Goal: Task Accomplishment & Management: Manage account settings

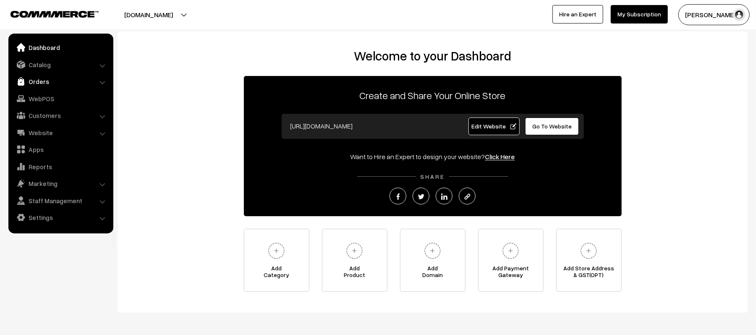
click at [46, 77] on link "Orders" at bounding box center [60, 81] width 100 height 15
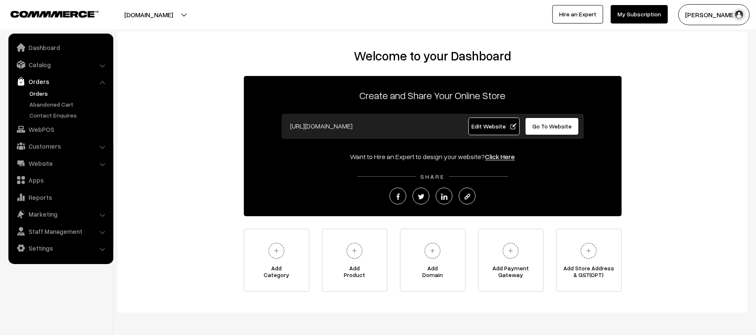
click at [35, 91] on link "Orders" at bounding box center [68, 93] width 83 height 9
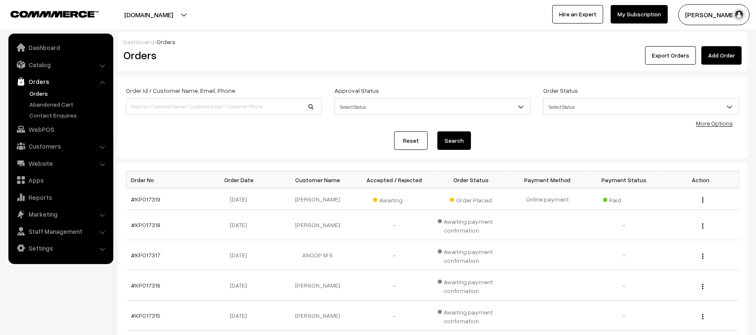
click at [249, 143] on div "Reset Search" at bounding box center [432, 140] width 613 height 18
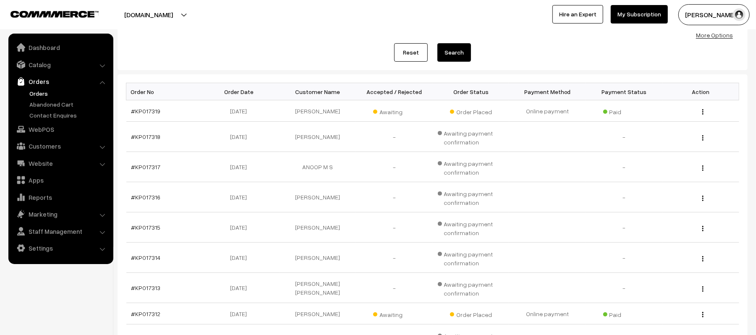
scroll to position [89, 0]
click at [148, 111] on link "#KP017319" at bounding box center [145, 109] width 29 height 7
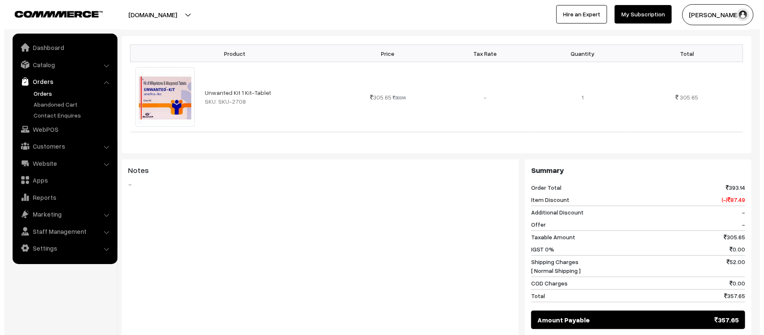
scroll to position [269, 0]
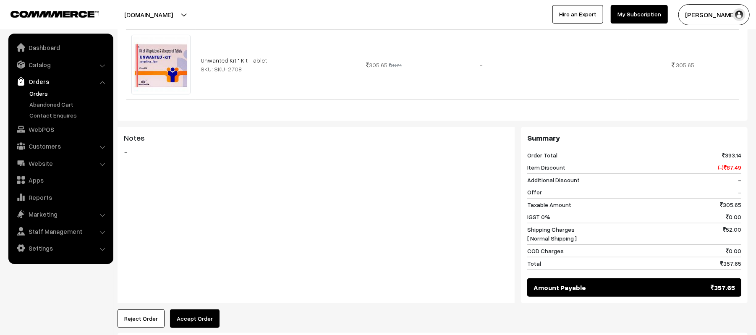
click at [205, 309] on button "Accept Order" at bounding box center [195, 318] width 50 height 18
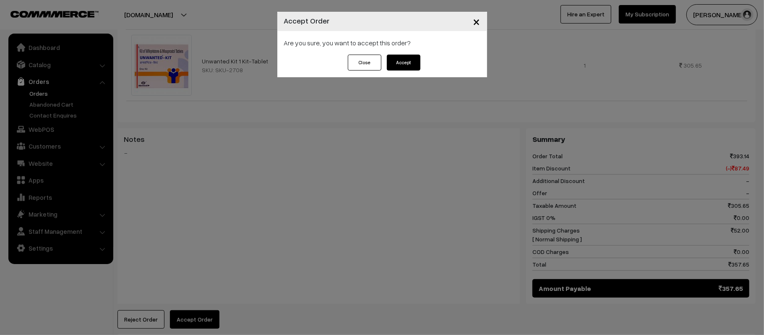
click at [397, 50] on div "Are you sure, you want to accept this order?" at bounding box center [382, 43] width 210 height 24
click at [401, 53] on div "Are you sure, you want to accept this order?" at bounding box center [382, 43] width 210 height 24
click at [407, 58] on button "Accept" at bounding box center [404, 63] width 34 height 16
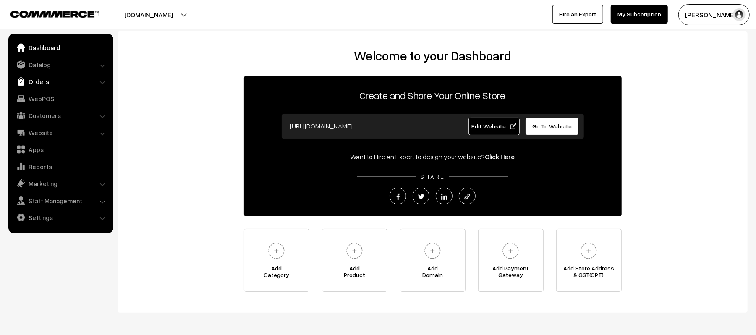
click at [32, 79] on link "Orders" at bounding box center [60, 81] width 100 height 15
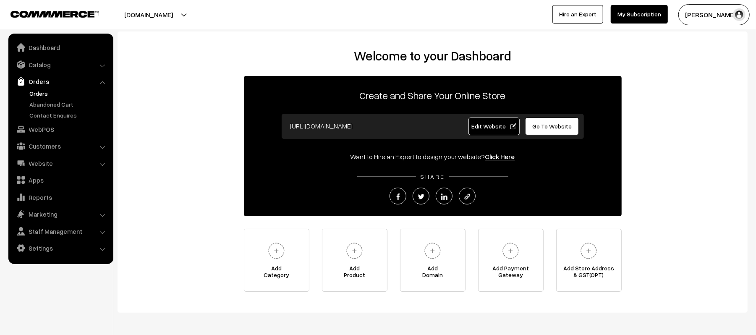
click at [41, 93] on link "Orders" at bounding box center [68, 93] width 83 height 9
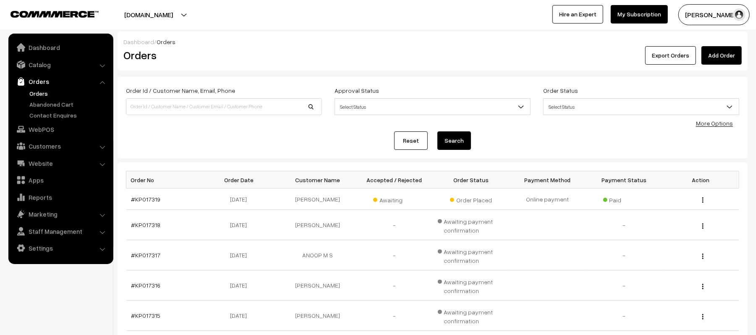
click at [229, 140] on div "Reset Search" at bounding box center [432, 140] width 613 height 18
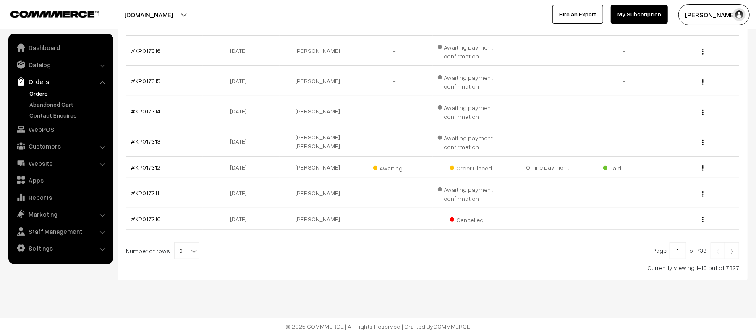
scroll to position [237, 0]
click at [155, 169] on link "#KP017312" at bounding box center [145, 167] width 29 height 7
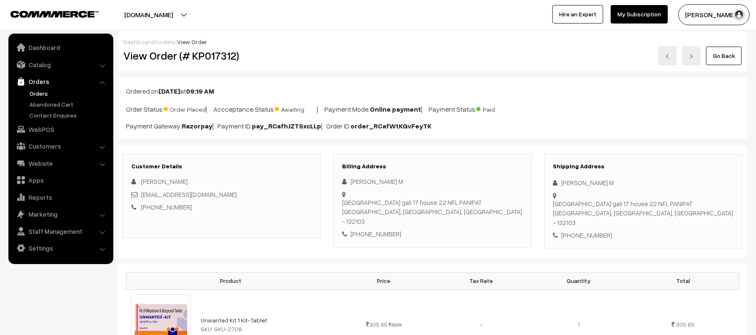
click at [249, 186] on div "Mayank Sharma" at bounding box center [221, 182] width 180 height 10
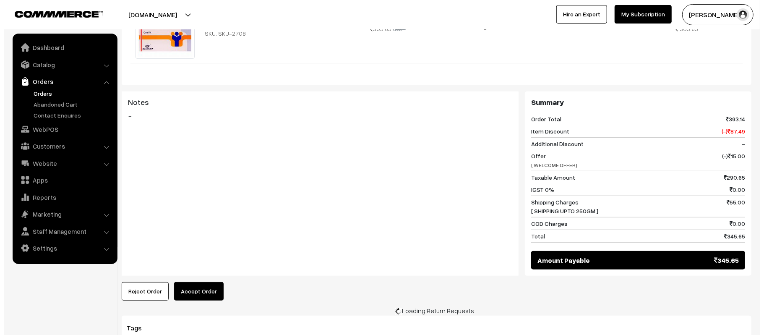
scroll to position [309, 0]
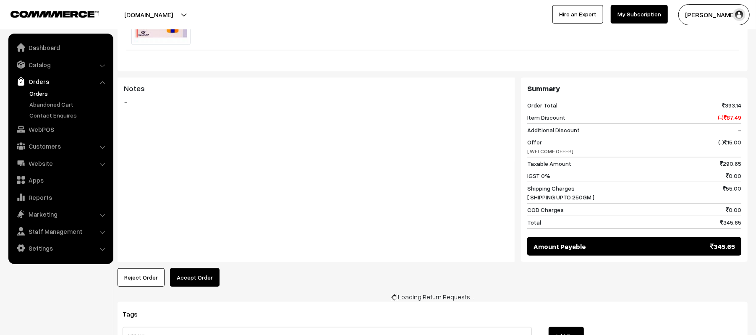
click at [192, 274] on button "Accept Order" at bounding box center [195, 277] width 50 height 18
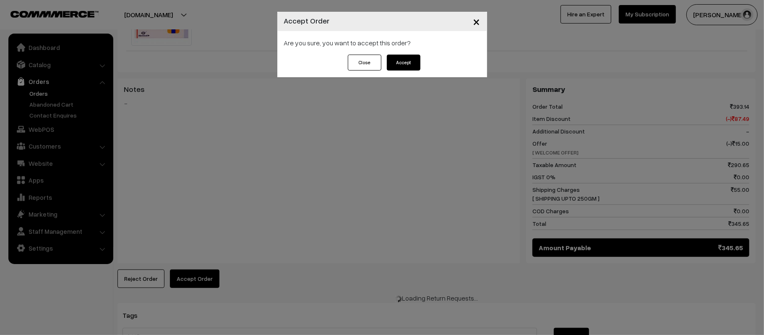
click at [406, 66] on button "Accept" at bounding box center [404, 63] width 34 height 16
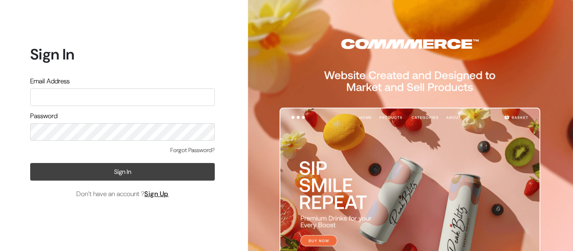
type input "[EMAIL_ADDRESS][PERSON_NAME][DOMAIN_NAME]"
click at [86, 179] on button "Sign In" at bounding box center [122, 172] width 185 height 18
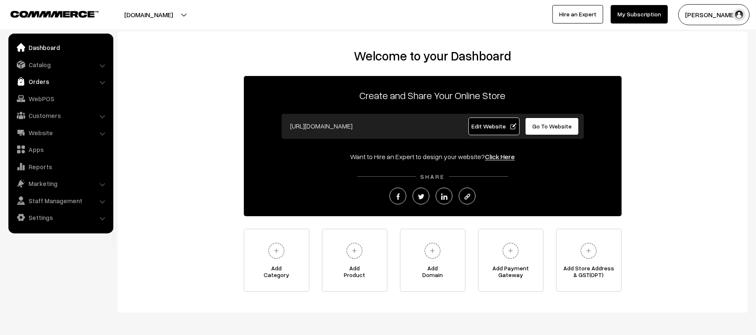
click at [36, 85] on link "Orders" at bounding box center [60, 81] width 100 height 15
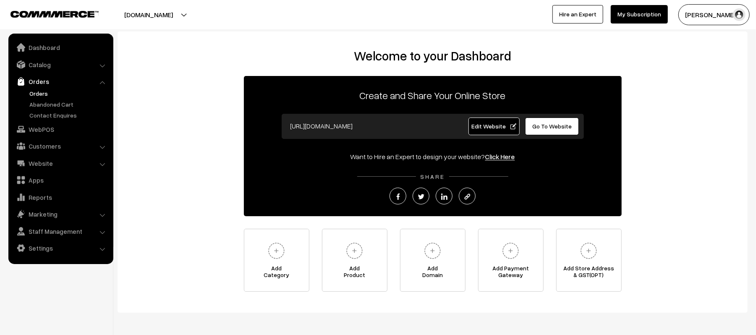
click at [40, 96] on link "Orders" at bounding box center [68, 93] width 83 height 9
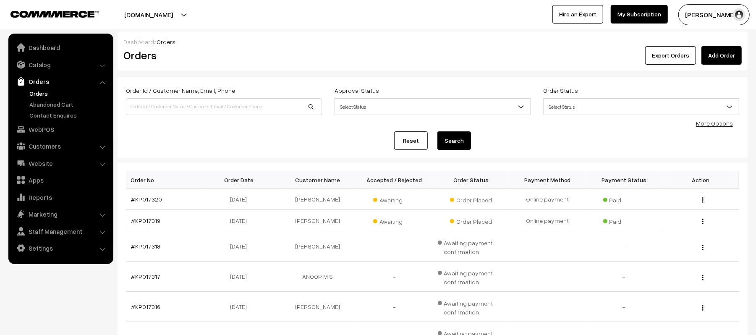
click at [181, 136] on div "Reset Search" at bounding box center [432, 140] width 613 height 18
click at [156, 200] on link "#KP017320" at bounding box center [146, 199] width 31 height 7
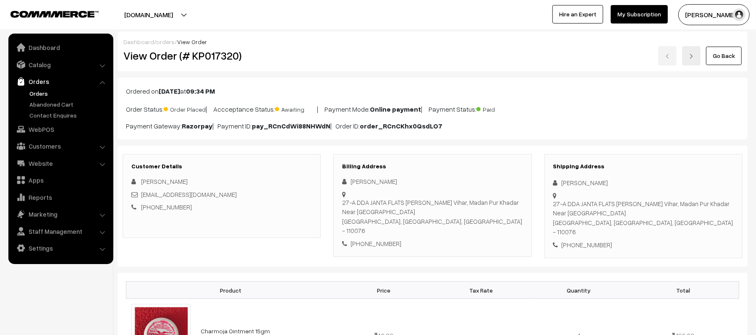
click at [581, 81] on div "Ordered on [DATE] 09:34 PM Order Status: Order Placed | Accceptance Status: Awa…" at bounding box center [433, 109] width 630 height 62
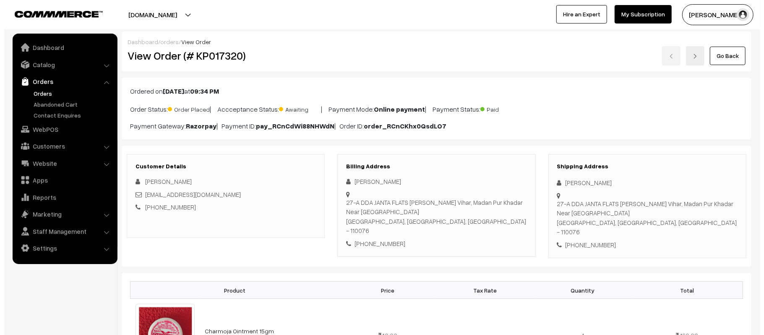
scroll to position [364, 0]
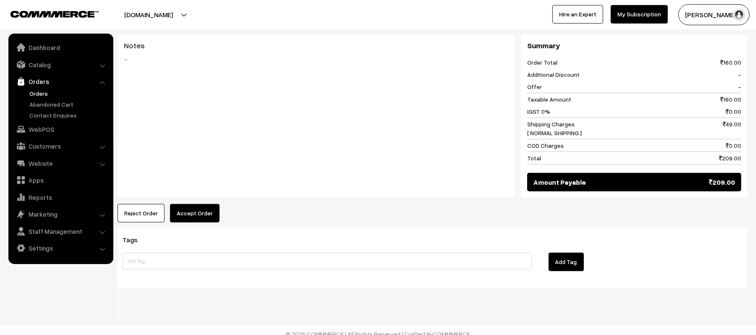
click at [199, 210] on button "Accept Order" at bounding box center [195, 213] width 50 height 18
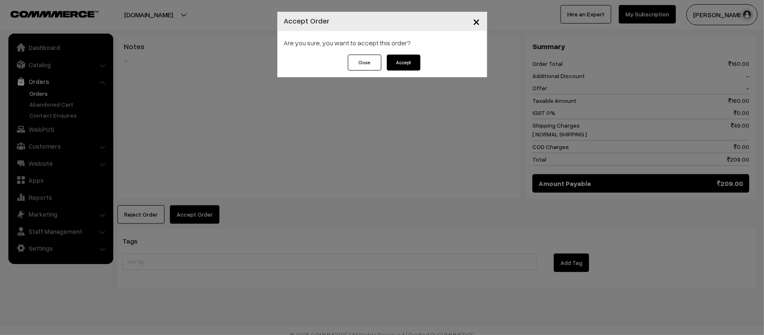
click at [400, 68] on button "Accept" at bounding box center [404, 63] width 34 height 16
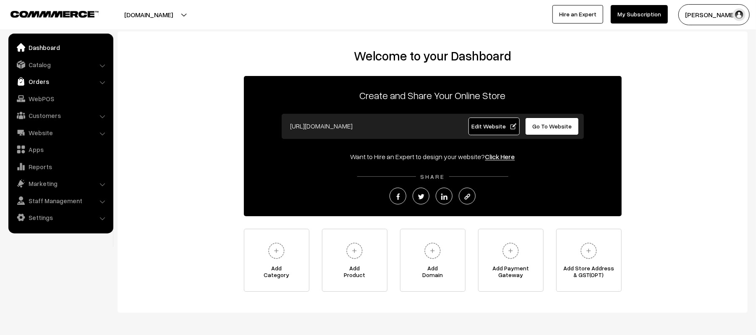
click at [52, 79] on link "Orders" at bounding box center [60, 81] width 100 height 15
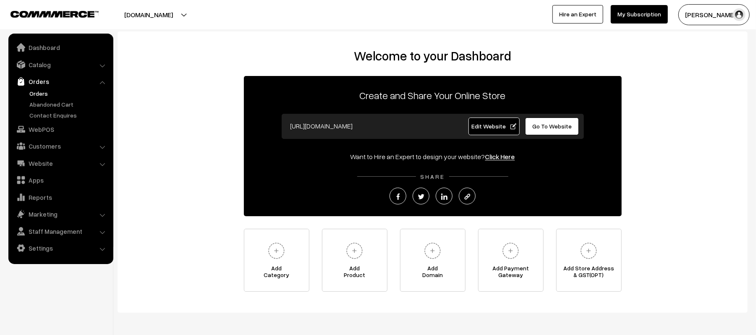
click at [36, 94] on link "Orders" at bounding box center [68, 93] width 83 height 9
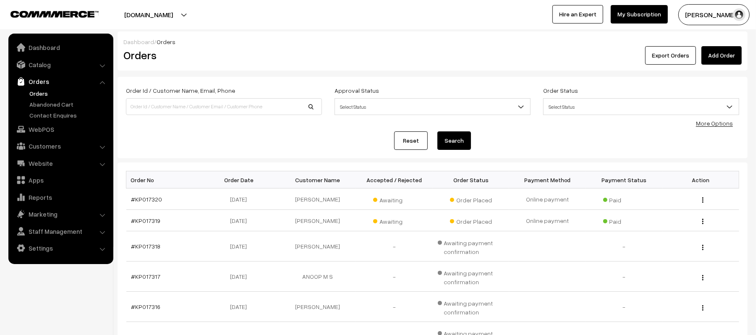
click at [583, 157] on div "Order Id / Customer Name, Email, Phone Approval Status Select Status Awaiting A…" at bounding box center [433, 117] width 630 height 81
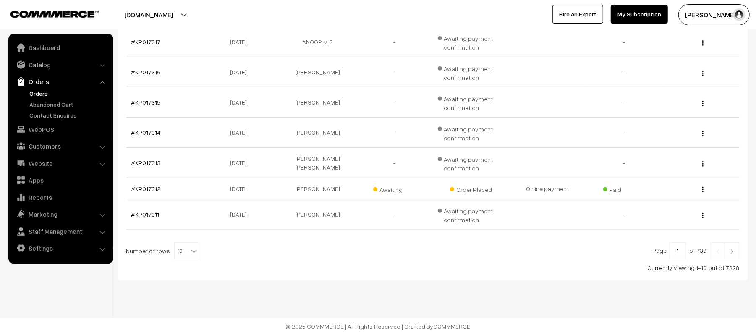
scroll to position [237, 0]
click at [734, 250] on img at bounding box center [732, 251] width 8 height 5
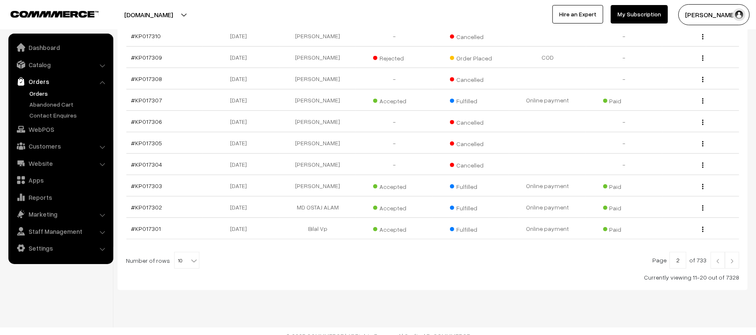
scroll to position [166, 0]
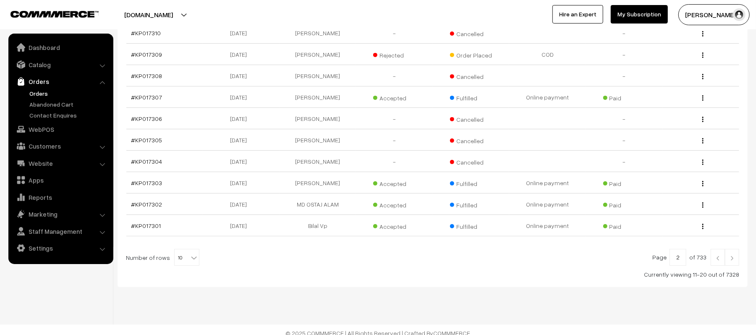
click at [735, 266] on link at bounding box center [732, 257] width 14 height 17
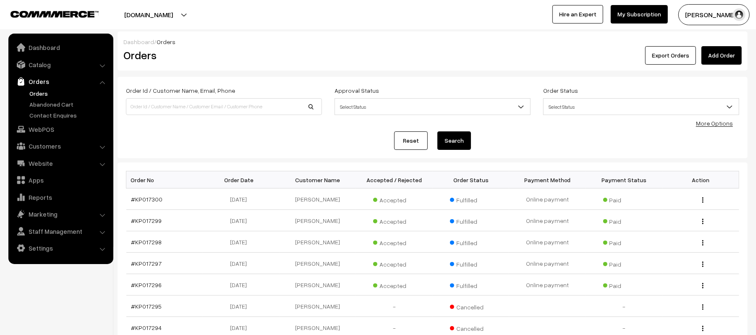
scroll to position [175, 0]
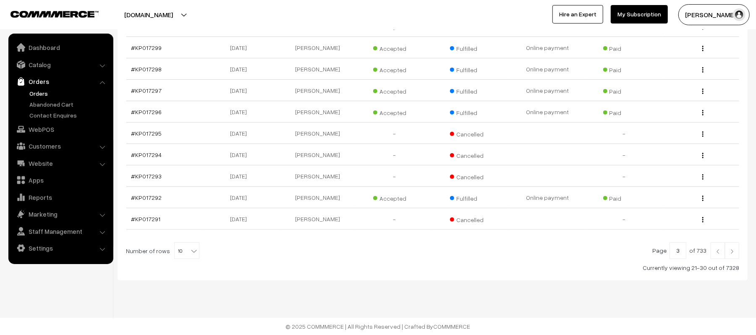
click at [735, 244] on link at bounding box center [732, 250] width 14 height 17
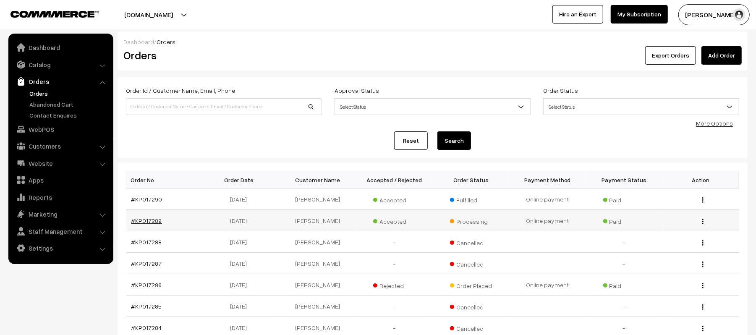
click at [138, 219] on link "#KP017289" at bounding box center [146, 220] width 31 height 7
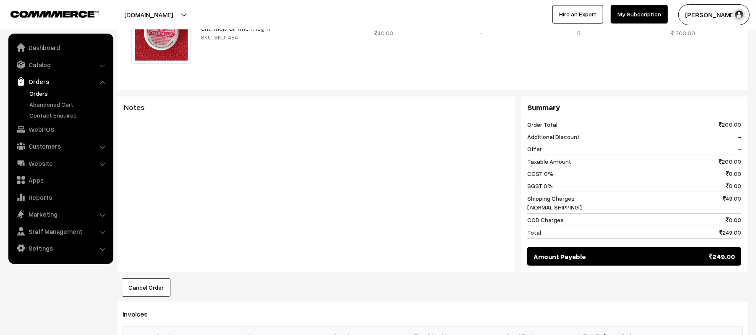
scroll to position [586, 0]
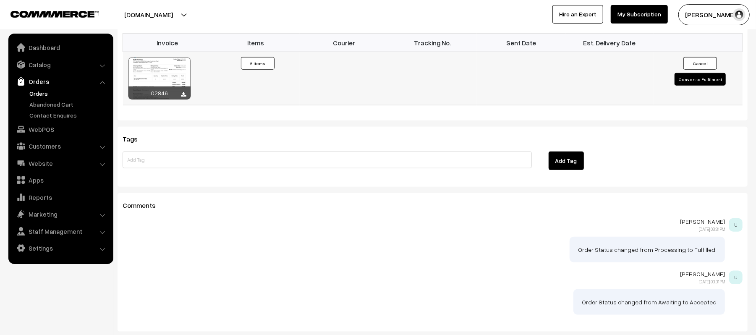
click at [697, 76] on button "Convert to Fulfilment" at bounding box center [700, 79] width 51 height 13
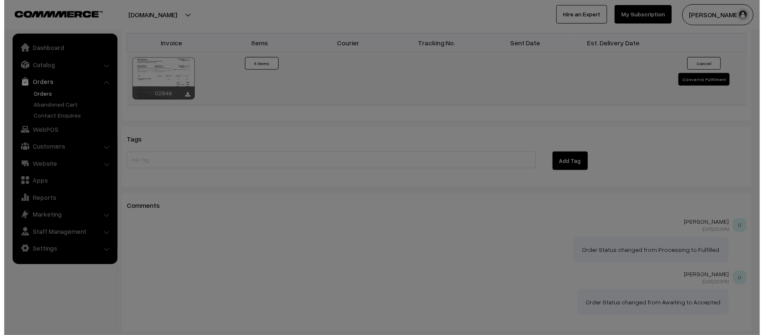
scroll to position [588, 0]
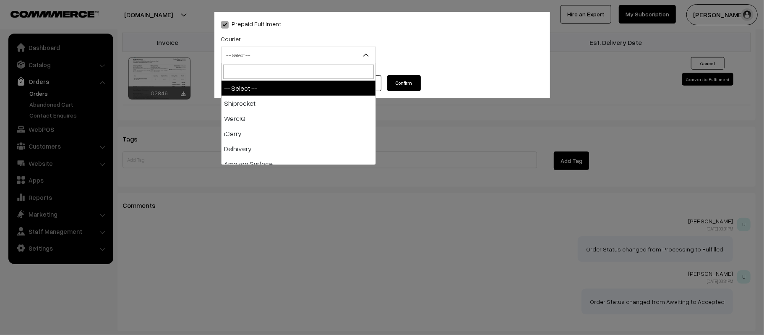
click at [239, 52] on span "-- Select --" at bounding box center [299, 55] width 154 height 15
type input "SP"
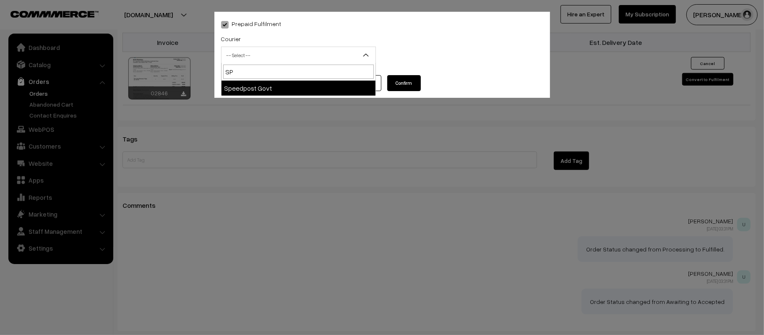
select select "9"
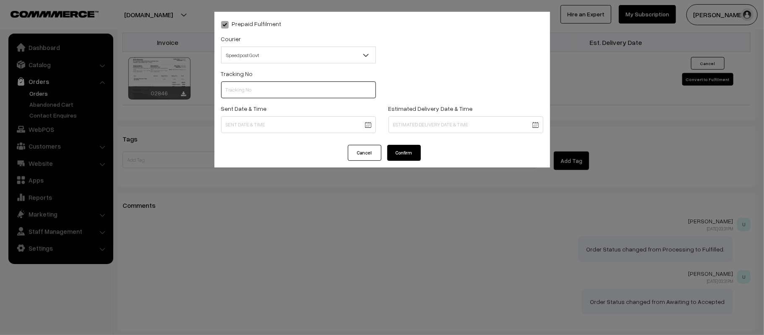
click at [276, 91] on input "text" at bounding box center [298, 89] width 155 height 17
type input "EU567850023IN"
click at [296, 133] on div "Sent Date & Time" at bounding box center [298, 120] width 167 height 35
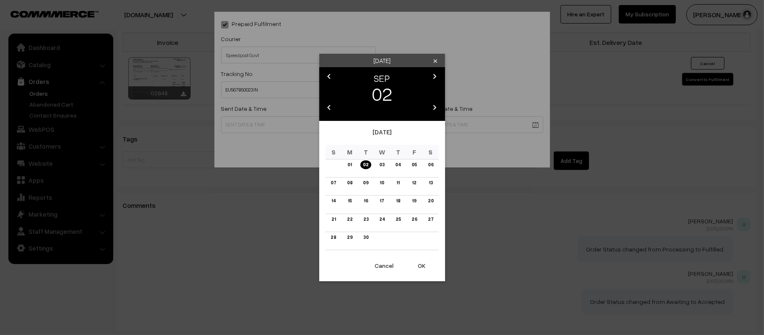
click at [419, 264] on button "OK" at bounding box center [422, 265] width 34 height 18
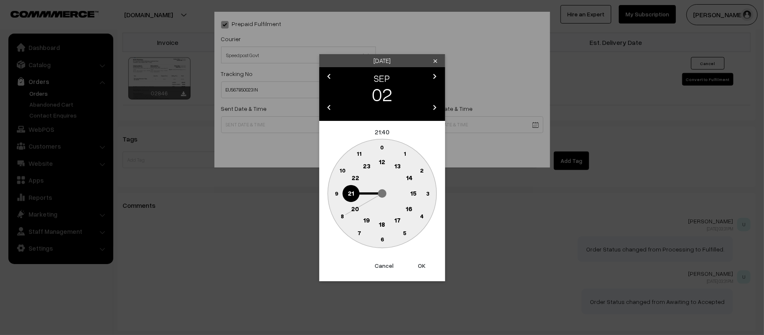
click at [408, 175] on text "14" at bounding box center [409, 177] width 6 height 8
click at [383, 238] on text "30" at bounding box center [382, 238] width 7 height 7
type input "02-09-2025 14:30"
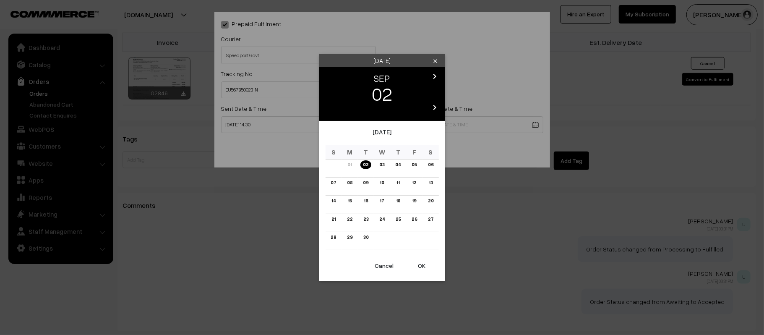
click at [429, 165] on link "06" at bounding box center [430, 164] width 10 height 9
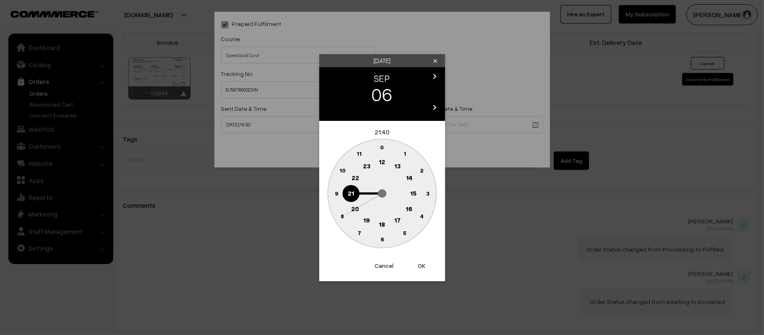
click at [422, 269] on button "OK" at bounding box center [422, 265] width 34 height 18
click at [385, 243] on circle at bounding box center [382, 239] width 17 height 17
type input "06-09-2025 21:30"
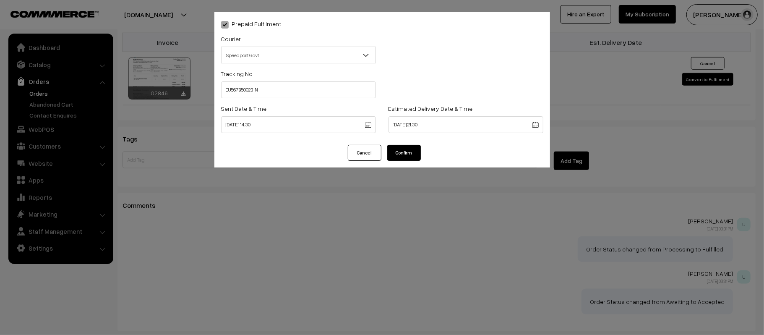
click at [405, 159] on button "Confirm" at bounding box center [404, 153] width 34 height 16
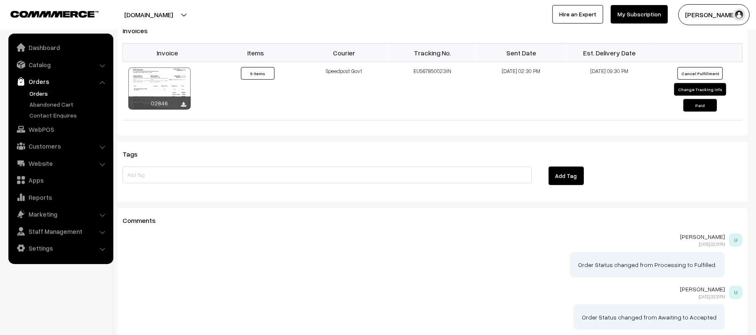
scroll to position [586, 0]
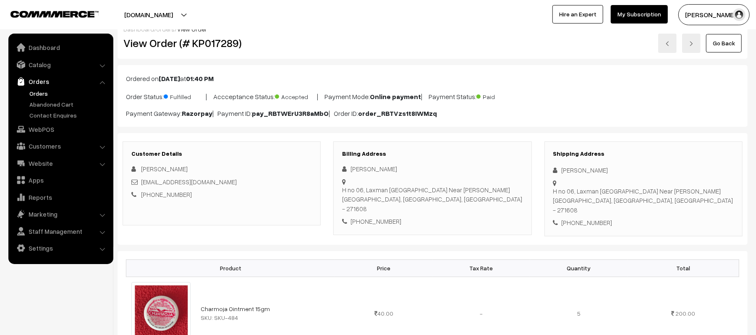
scroll to position [4, 0]
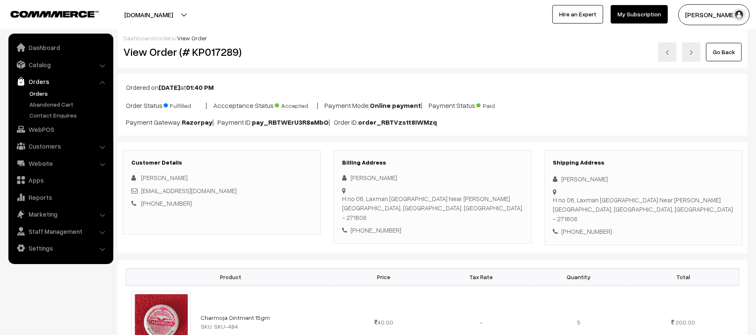
click at [178, 208] on div "+91 8858707055" at bounding box center [221, 204] width 180 height 10
click at [178, 207] on link "+91 8858707055" at bounding box center [166, 203] width 51 height 8
drag, startPoint x: 189, startPoint y: 206, endPoint x: 151, endPoint y: 208, distance: 37.9
click at [151, 208] on div "+91 8858707055" at bounding box center [221, 204] width 180 height 10
copy link "8858707055"
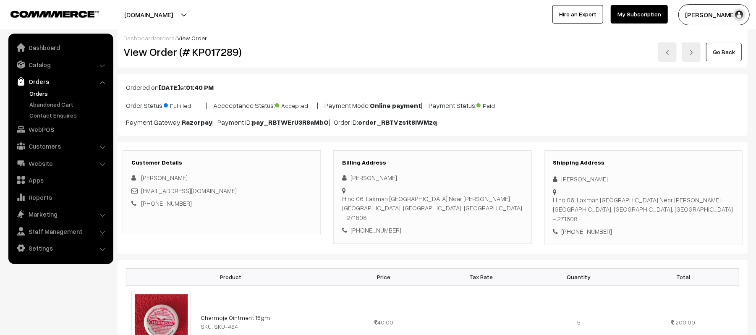
click at [472, 231] on div "Billing Address Krishna Kumar Tiwari H no 06, Laxman Puri Colony Near R P Lawan…" at bounding box center [432, 197] width 198 height 94
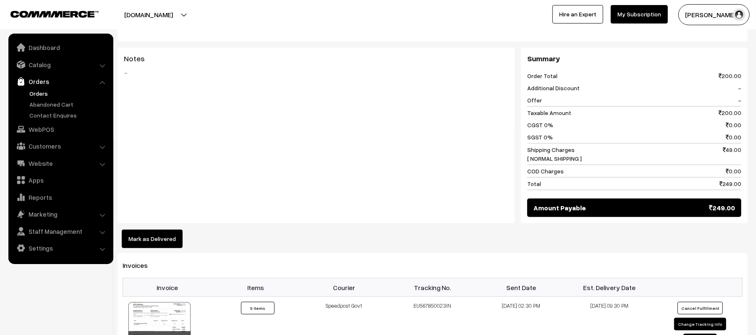
scroll to position [0, 0]
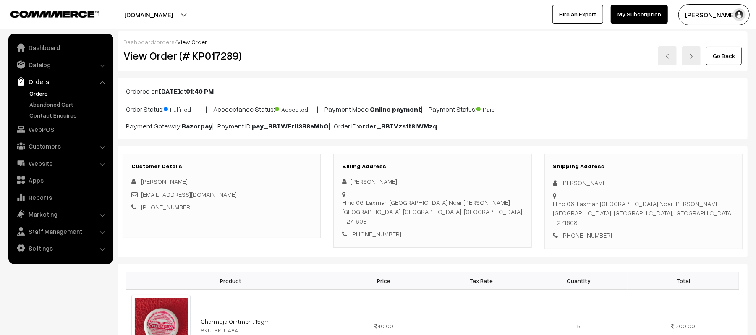
click at [565, 104] on p "Order Status: Fulfilled | Accceptance Status: Accepted | Payment Mode: Online p…" at bounding box center [432, 108] width 613 height 11
click at [38, 94] on link "Orders" at bounding box center [68, 93] width 83 height 9
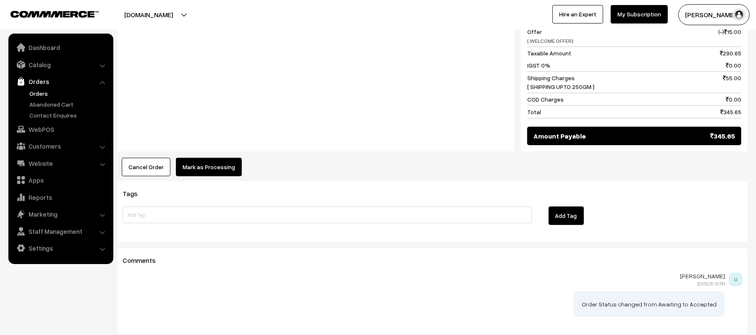
scroll to position [422, 0]
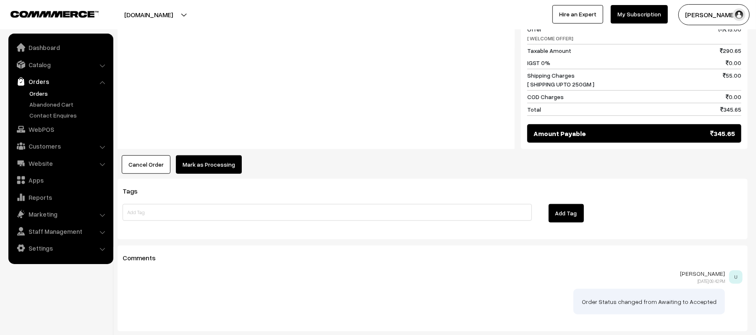
click at [209, 155] on button "Mark as Processing" at bounding box center [209, 164] width 66 height 18
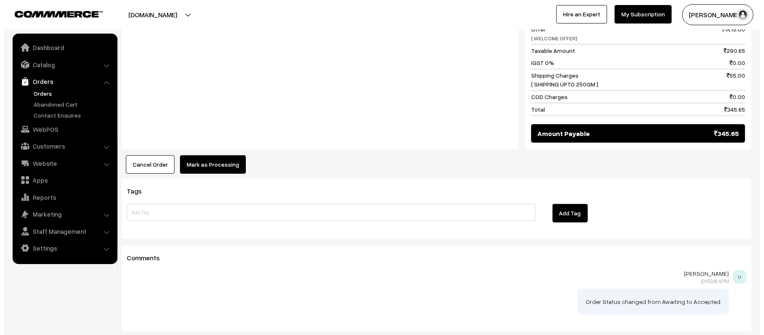
scroll to position [424, 0]
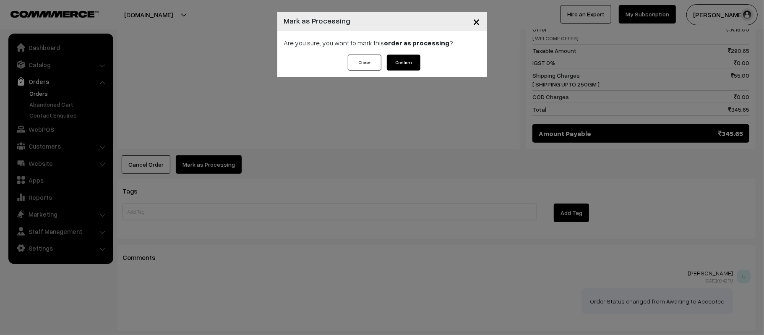
click at [400, 70] on button "Confirm" at bounding box center [404, 63] width 34 height 16
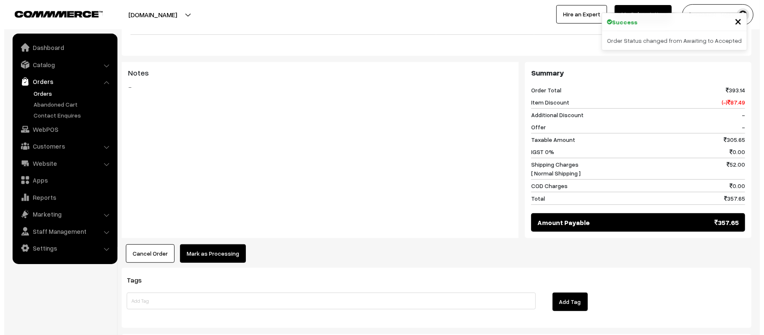
scroll to position [340, 0]
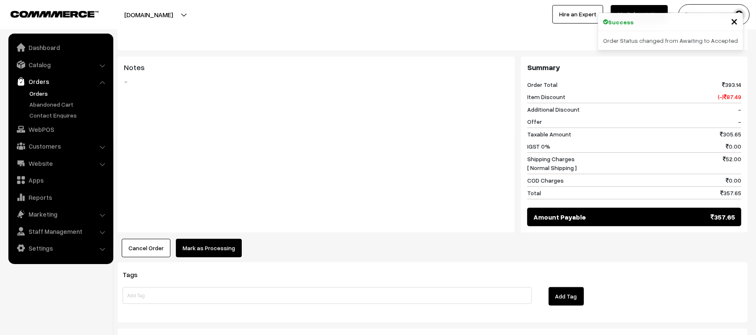
click at [207, 239] on button "Mark as Processing" at bounding box center [209, 248] width 66 height 18
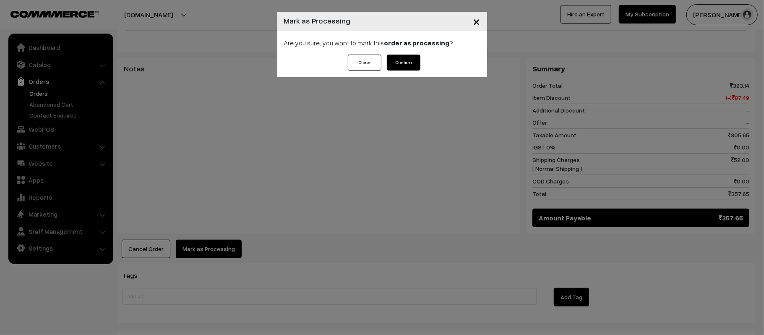
click at [405, 61] on button "Confirm" at bounding box center [404, 63] width 34 height 16
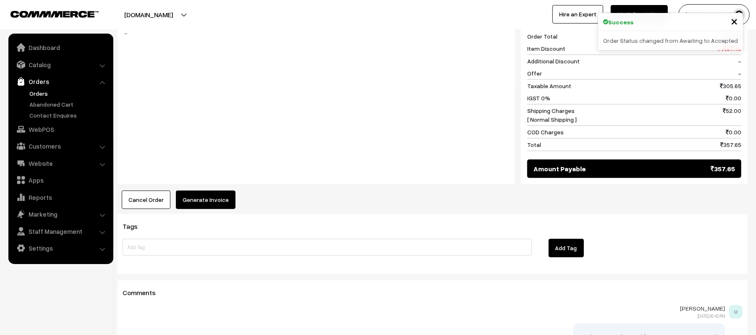
scroll to position [431, 0]
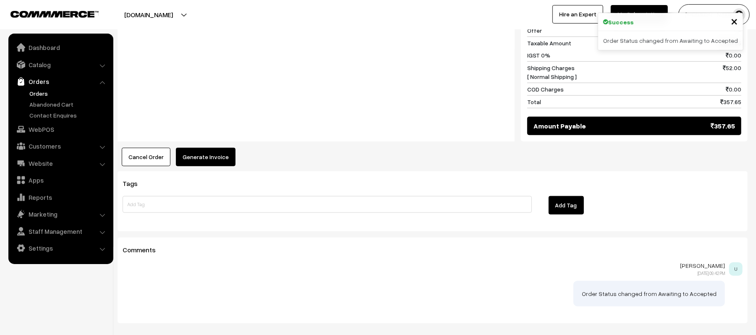
click at [201, 148] on button "Generate Invoice" at bounding box center [206, 157] width 60 height 18
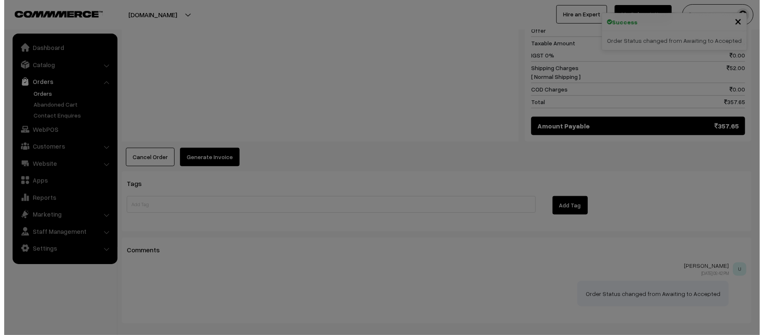
scroll to position [432, 0]
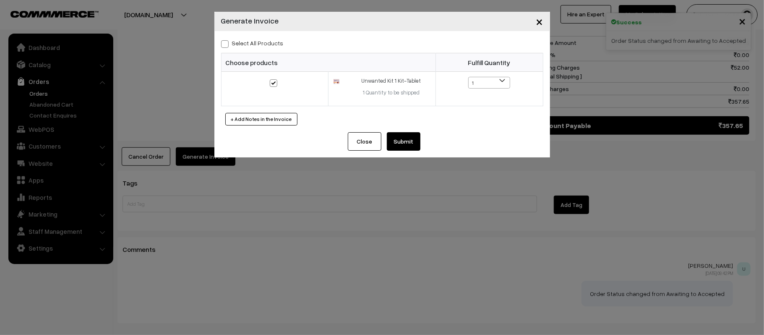
click at [412, 134] on button "Submit" at bounding box center [404, 141] width 34 height 18
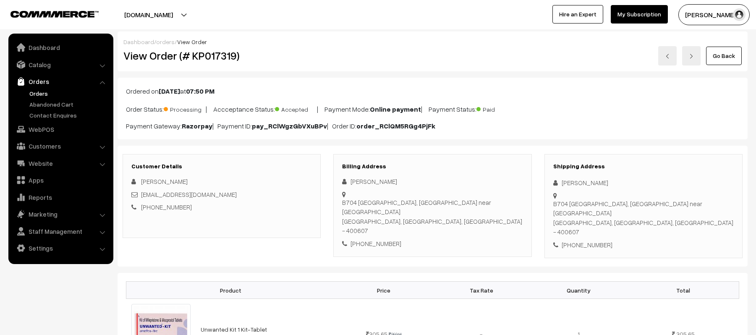
scroll to position [431, 0]
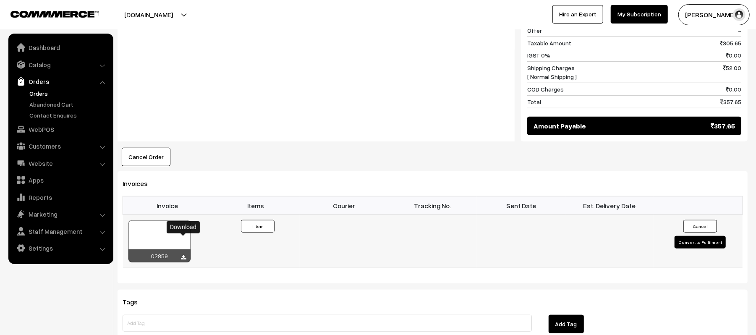
click at [183, 255] on icon at bounding box center [183, 257] width 5 height 5
click at [316, 79] on div "Notes -" at bounding box center [316, 54] width 397 height 176
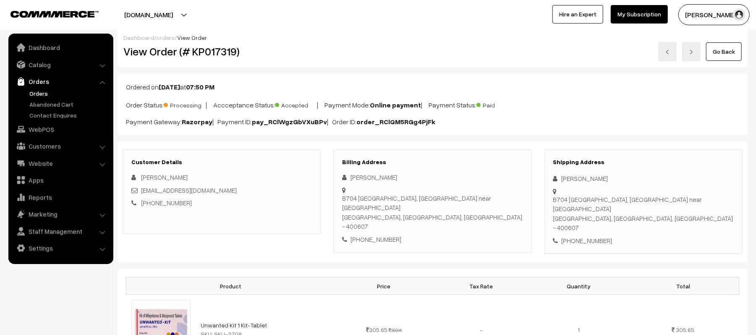
scroll to position [0, 0]
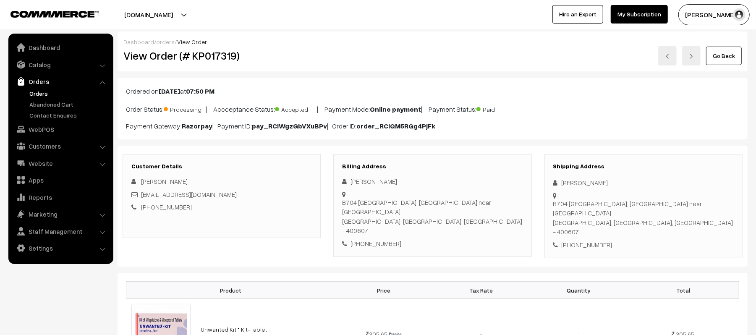
click at [252, 39] on div "Dashboard / orders / View Order" at bounding box center [432, 41] width 618 height 9
drag, startPoint x: 600, startPoint y: 185, endPoint x: 557, endPoint y: 185, distance: 43.7
click at [557, 185] on div "[PERSON_NAME]" at bounding box center [643, 183] width 180 height 10
copy div "[PERSON_NAME]"
click at [593, 240] on div "+91 8510094411" at bounding box center [643, 245] width 180 height 10
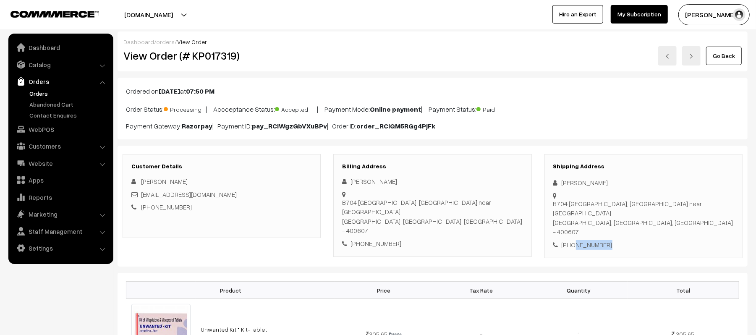
click at [593, 240] on div "+91 8510094411" at bounding box center [643, 245] width 180 height 10
copy div "8510094411"
drag, startPoint x: 202, startPoint y: 193, endPoint x: 142, endPoint y: 200, distance: 60.8
click at [142, 199] on div "satyaca7@gmail.com" at bounding box center [221, 195] width 180 height 10
copy link "satyaca7@gmail.com"
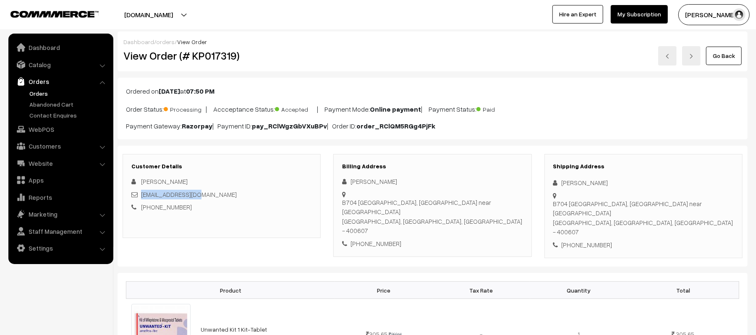
drag, startPoint x: 562, startPoint y: 197, endPoint x: 711, endPoint y: 207, distance: 148.9
click at [711, 207] on div "B704 Highland Spring, Dhakoli Thane West near Narayana School Thane, Maharashtr…" at bounding box center [643, 218] width 180 height 38
copy div "B704 Highland Spring, Dhakoli Thane West near Narayana School Thane, Maharashtr…"
click at [291, 210] on div "+91 8510094411" at bounding box center [221, 207] width 180 height 10
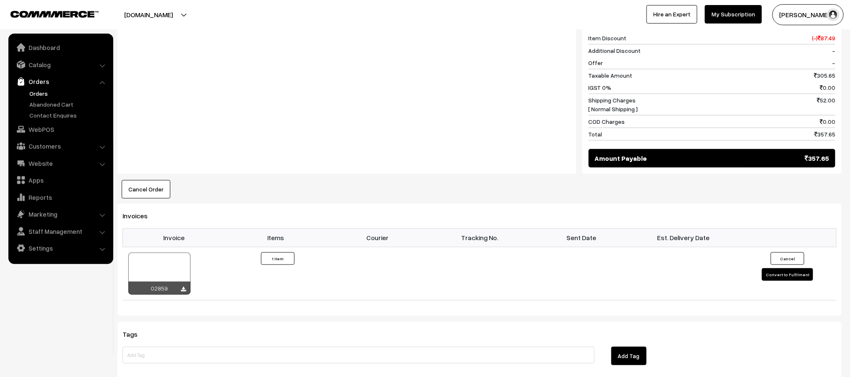
scroll to position [366, 0]
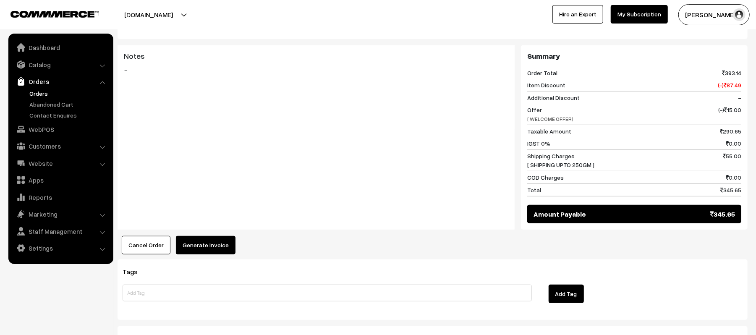
scroll to position [371, 0]
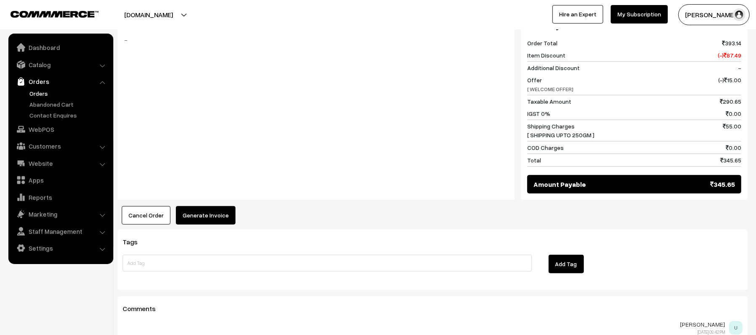
click at [215, 206] on button "Generate Invoice" at bounding box center [206, 215] width 60 height 18
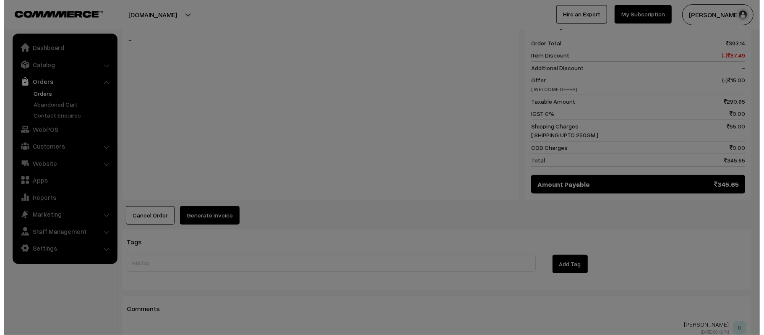
scroll to position [373, 0]
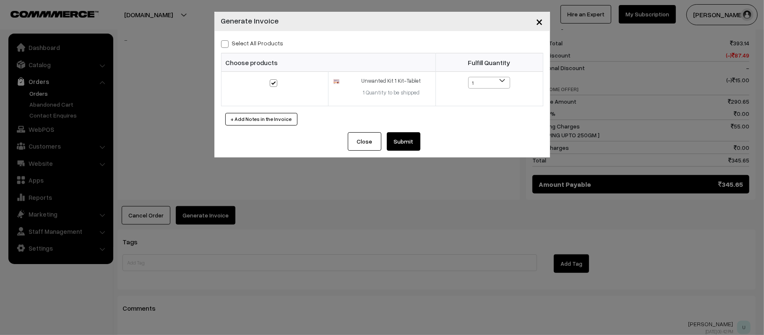
click at [405, 140] on button "Submit" at bounding box center [404, 141] width 34 height 18
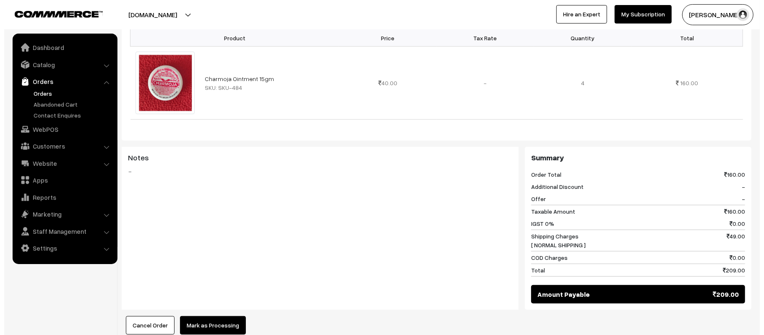
scroll to position [329, 0]
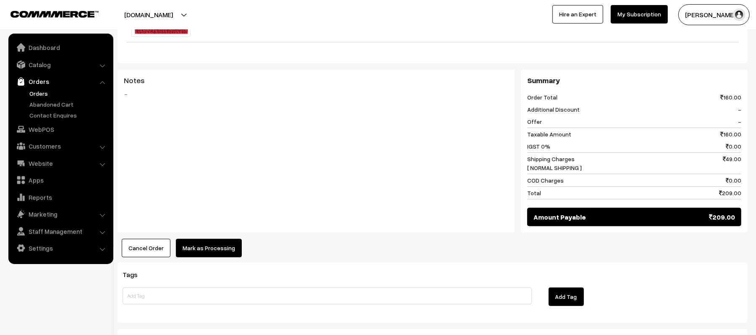
click at [214, 239] on button "Mark as Processing" at bounding box center [209, 248] width 66 height 18
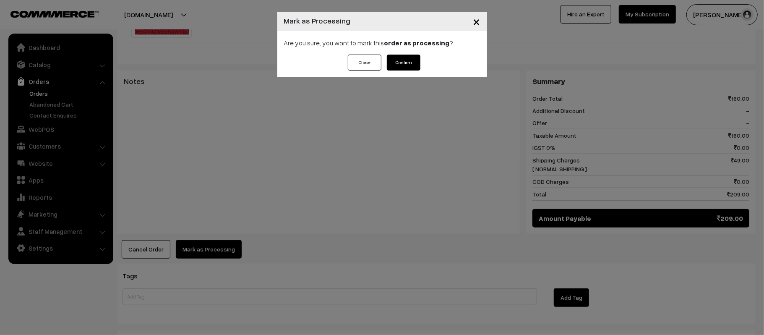
click at [402, 60] on button "Confirm" at bounding box center [404, 63] width 34 height 16
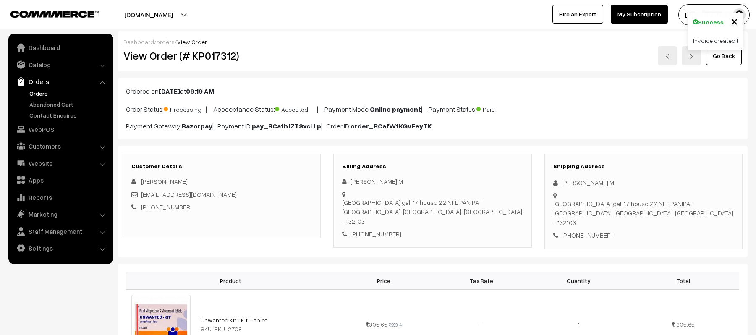
scroll to position [371, 0]
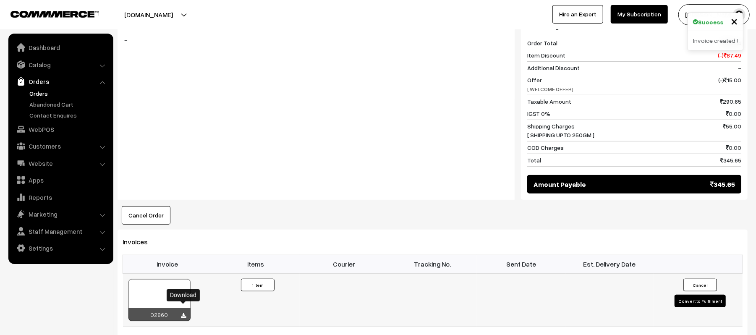
click at [185, 313] on icon at bounding box center [183, 315] width 5 height 5
click at [667, 206] on div "Cancel Order × Cancel Order Are you sure, you want to cancel this order? Close …" at bounding box center [433, 215] width 630 height 18
click at [312, 102] on div "Notes -" at bounding box center [316, 108] width 397 height 185
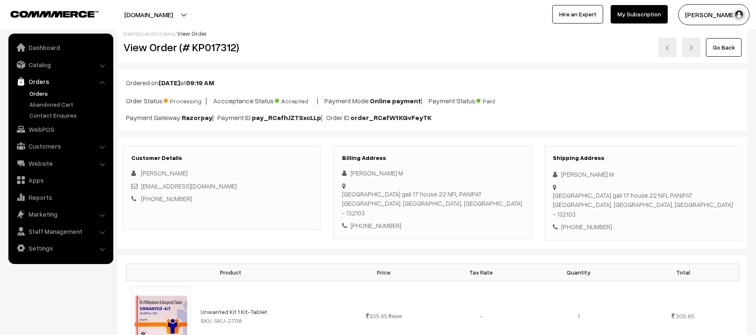
scroll to position [0, 0]
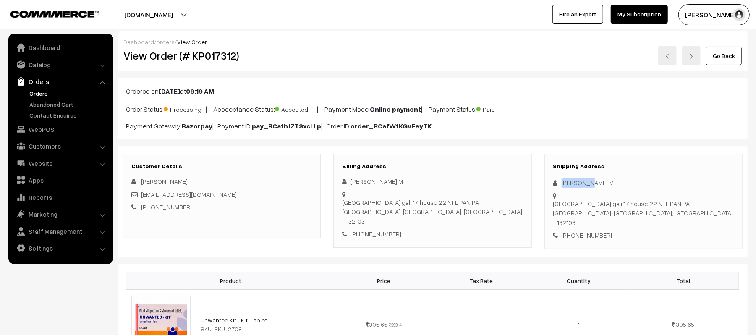
drag, startPoint x: 588, startPoint y: 181, endPoint x: 540, endPoint y: 175, distance: 48.6
click at [540, 175] on div "Shipping Address [PERSON_NAME] M [STREET_ADDRESS] [PHONE_NUMBER]" at bounding box center [643, 201] width 211 height 95
copy div "[PERSON_NAME] M"
click at [591, 230] on div "[PHONE_NUMBER]" at bounding box center [643, 235] width 180 height 10
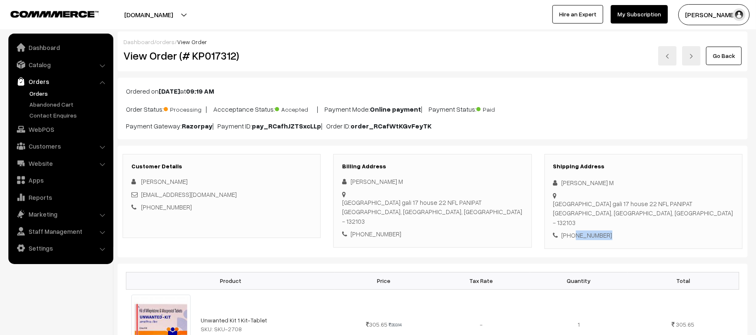
copy div "8307544180"
drag, startPoint x: 235, startPoint y: 195, endPoint x: 141, endPoint y: 198, distance: 94.1
click at [141, 198] on div "[EMAIL_ADDRESS][DOMAIN_NAME]" at bounding box center [221, 195] width 180 height 10
copy link "[EMAIL_ADDRESS][DOMAIN_NAME]"
drag, startPoint x: 562, startPoint y: 196, endPoint x: 683, endPoint y: 201, distance: 121.8
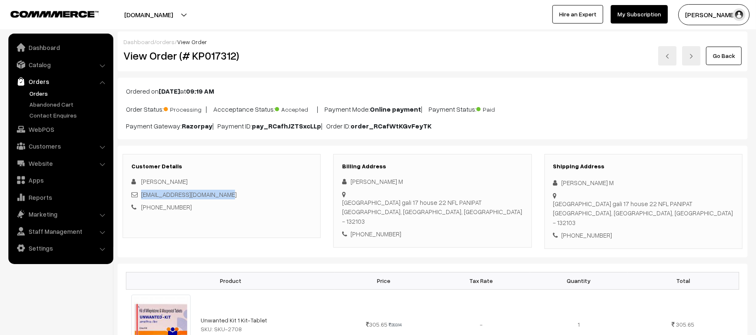
click at [683, 201] on div "Shipping Address [PERSON_NAME] M [STREET_ADDRESS] [PHONE_NUMBER]" at bounding box center [643, 201] width 198 height 95
copy div "[GEOGRAPHIC_DATA] gali [STREET_ADDRESS]"
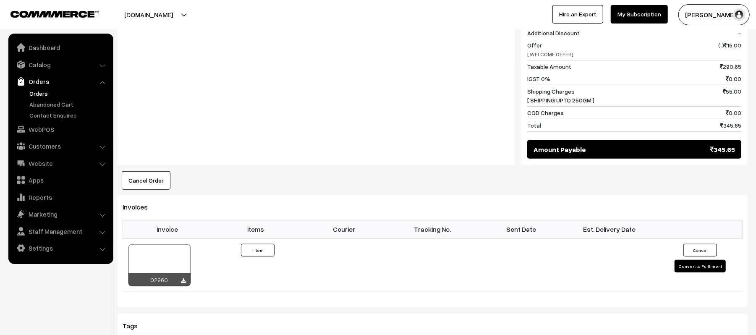
scroll to position [410, 0]
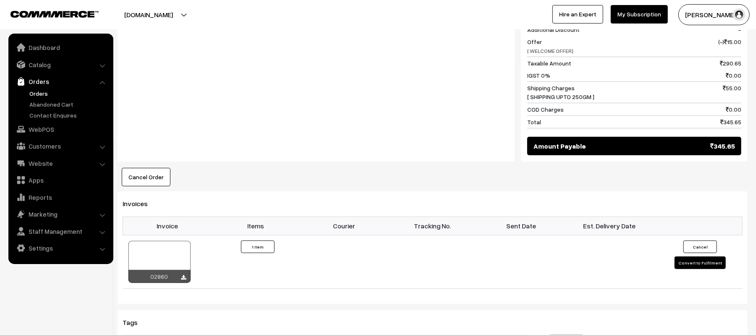
click at [416, 141] on div "Notes -" at bounding box center [316, 69] width 397 height 185
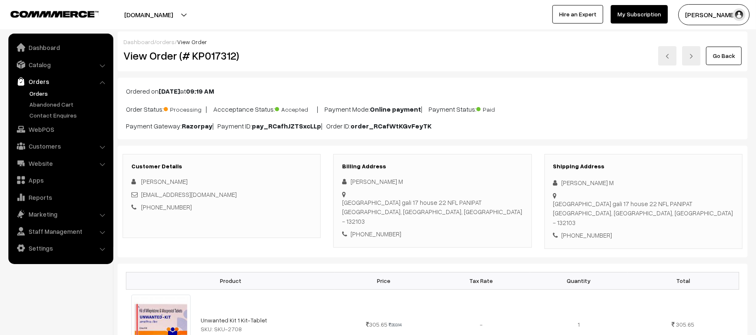
click at [443, 60] on div "Go Back" at bounding box center [538, 55] width 408 height 19
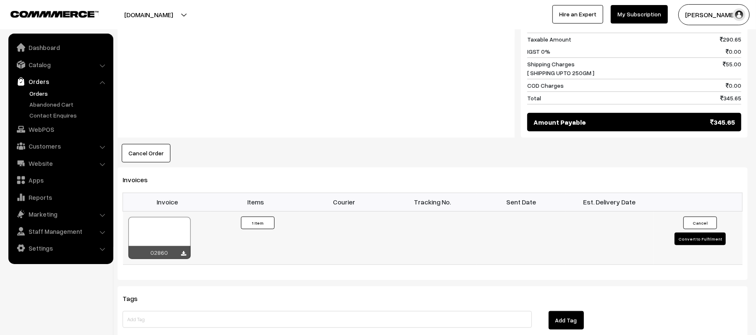
click at [697, 236] on button "Convert to Fulfilment" at bounding box center [700, 239] width 51 height 13
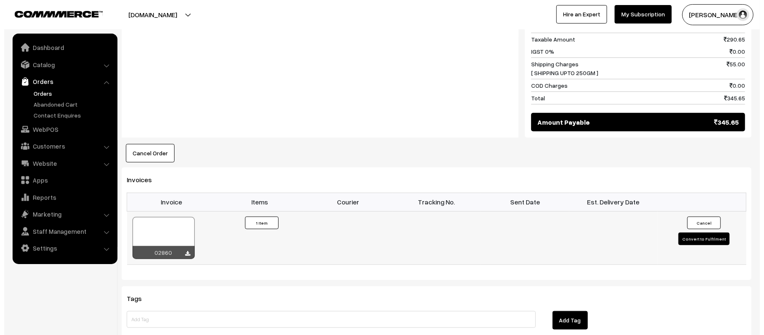
scroll to position [435, 0]
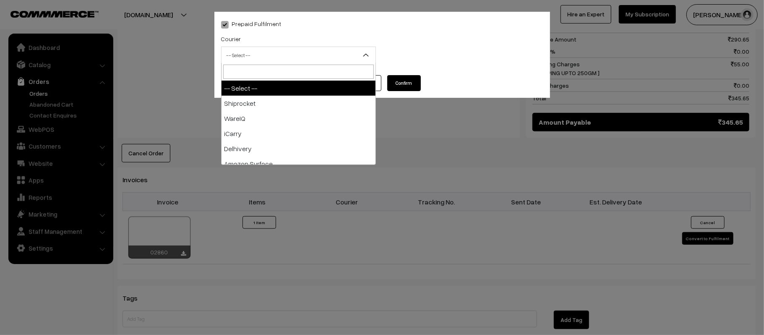
click at [279, 56] on span "-- Select --" at bounding box center [299, 55] width 154 height 15
type input "X"
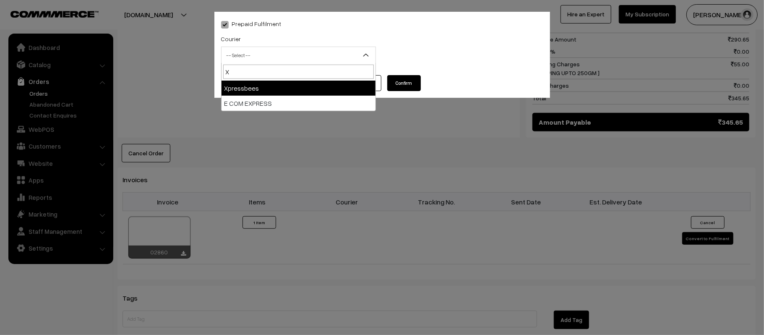
select select "8"
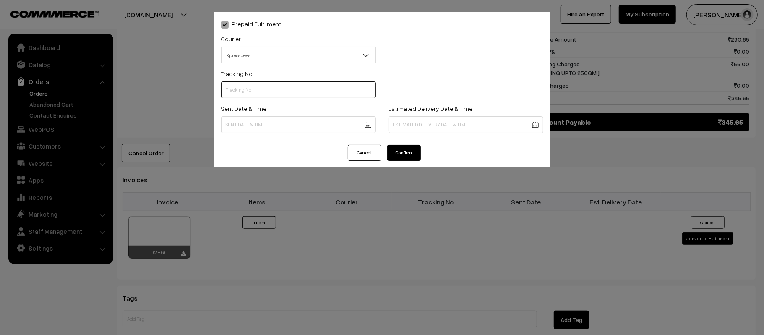
paste input "14344952712756"
type input "14344952712756"
click at [335, 121] on body "Thank you for showing interest. Our team will call you shortly. Close [DOMAIN_N…" at bounding box center [382, 55] width 764 height 980
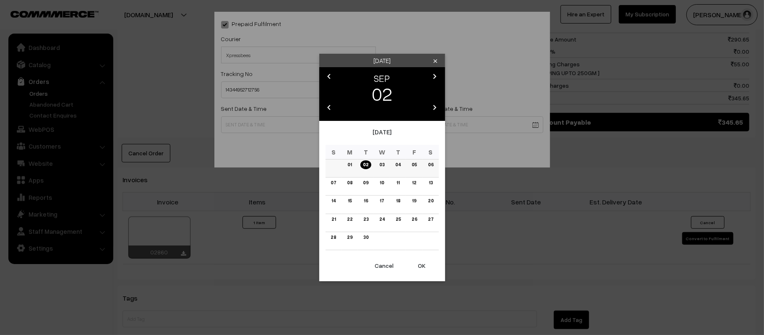
click at [381, 167] on link "03" at bounding box center [382, 164] width 10 height 9
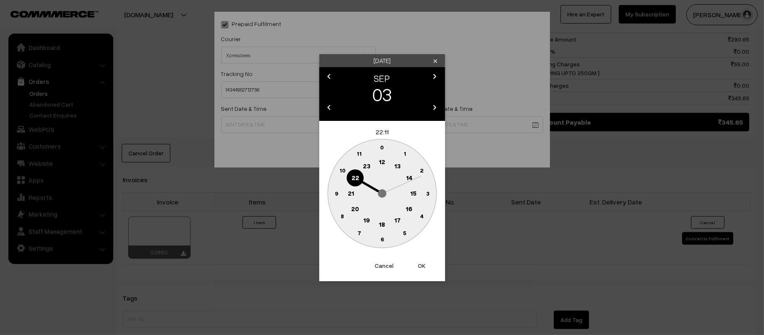
click at [380, 163] on text "12" at bounding box center [382, 162] width 6 height 8
click at [336, 192] on text "45" at bounding box center [336, 192] width 7 height 7
type input "03-09-2025 12:45"
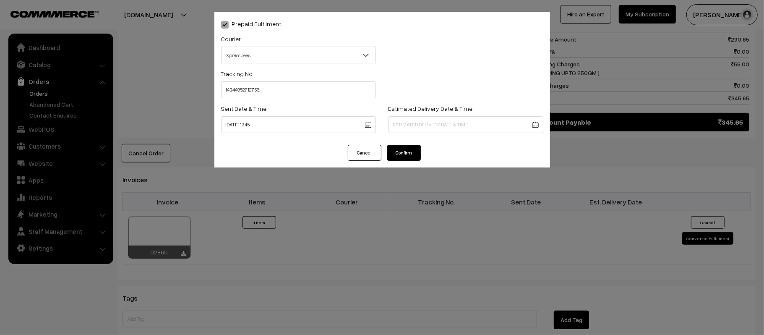
click at [448, 126] on body "Thank you for showing interest. Our team will call you shortly. Close [DOMAIN_N…" at bounding box center [382, 55] width 764 height 980
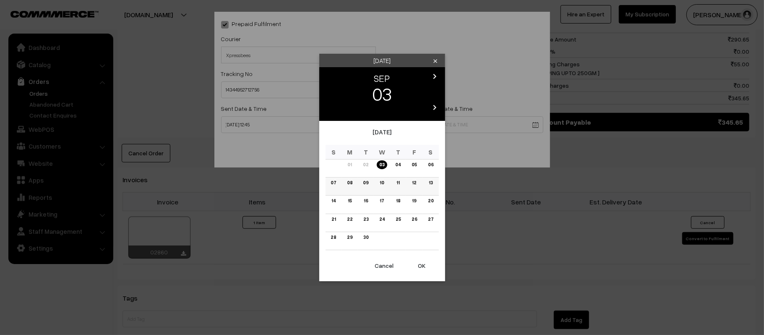
click at [350, 183] on link "08" at bounding box center [350, 182] width 10 height 9
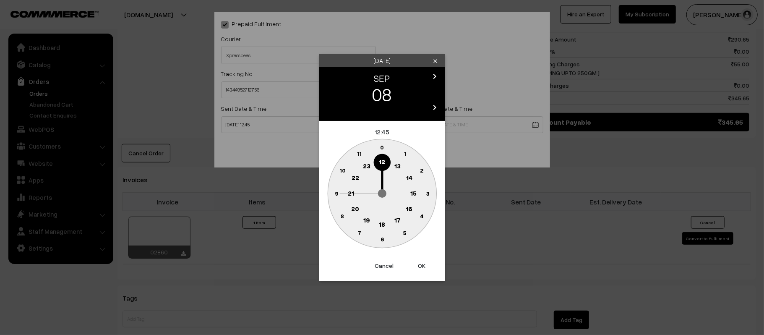
click at [353, 192] on text "21" at bounding box center [351, 193] width 6 height 8
click at [386, 243] on circle at bounding box center [382, 239] width 17 height 17
type input "08-09-2025 21:30"
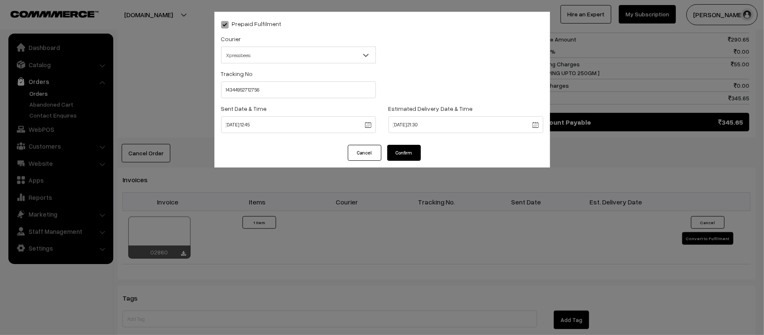
click at [403, 151] on button "Confirm" at bounding box center [404, 153] width 34 height 16
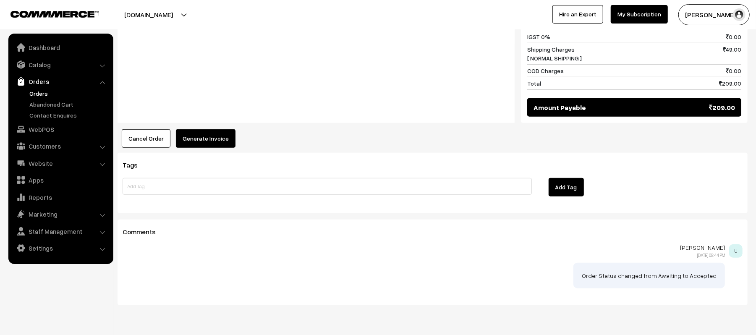
scroll to position [449, 0]
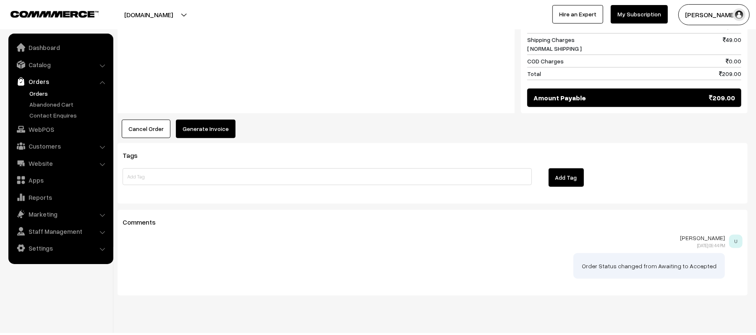
click at [207, 120] on button "Generate Invoice" at bounding box center [206, 129] width 60 height 18
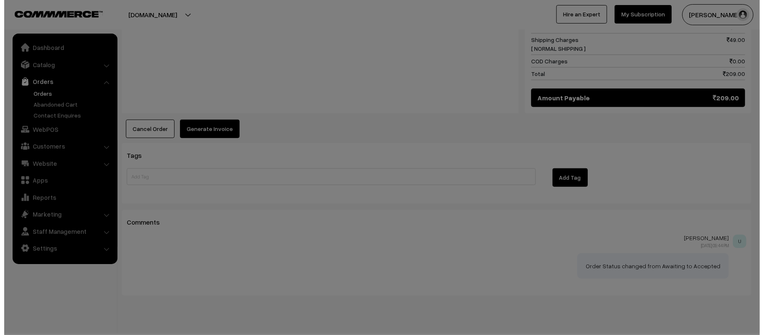
scroll to position [450, 0]
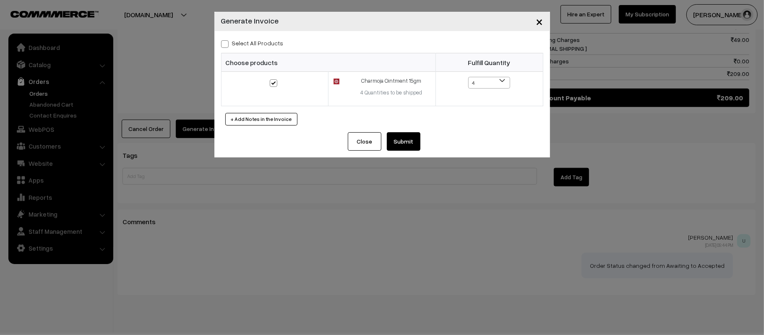
click at [402, 139] on button "Submit" at bounding box center [404, 141] width 34 height 18
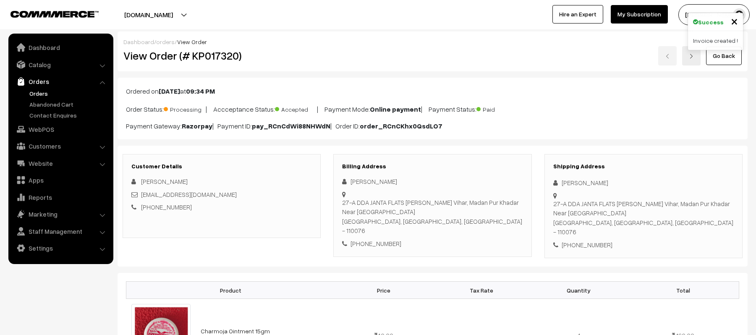
scroll to position [449, 0]
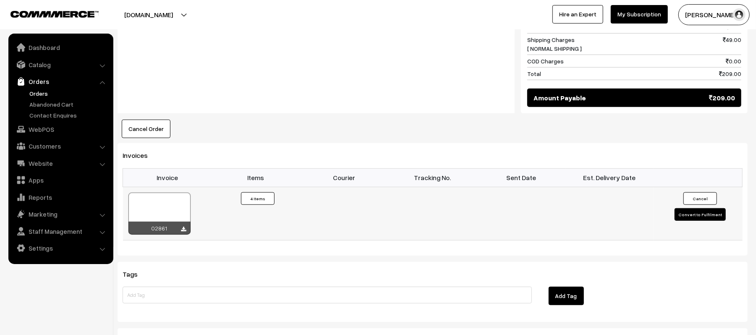
click at [185, 225] on div at bounding box center [183, 229] width 5 height 8
click at [183, 227] on icon at bounding box center [183, 229] width 5 height 5
click at [669, 295] on div "Add Tag" at bounding box center [643, 298] width 211 height 22
click at [361, 94] on div "Notes -" at bounding box center [316, 31] width 397 height 163
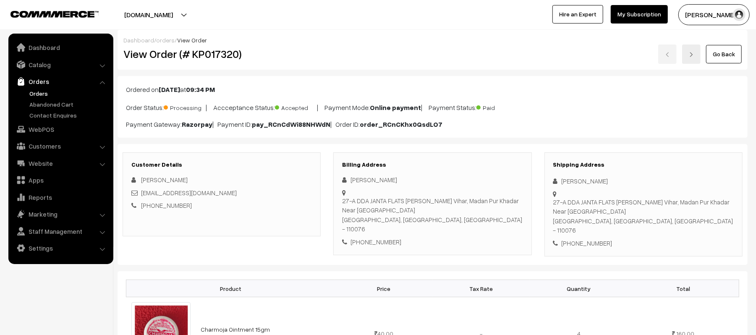
scroll to position [0, 0]
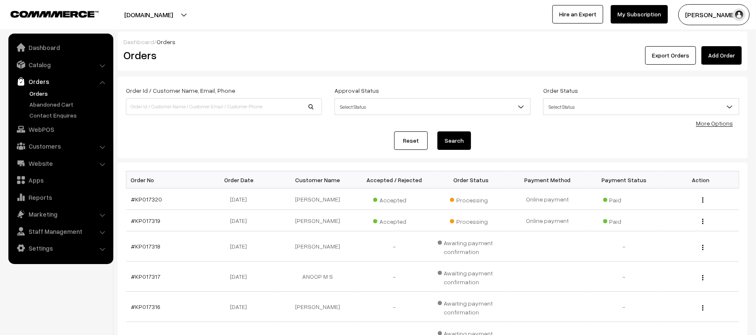
scroll to position [237, 0]
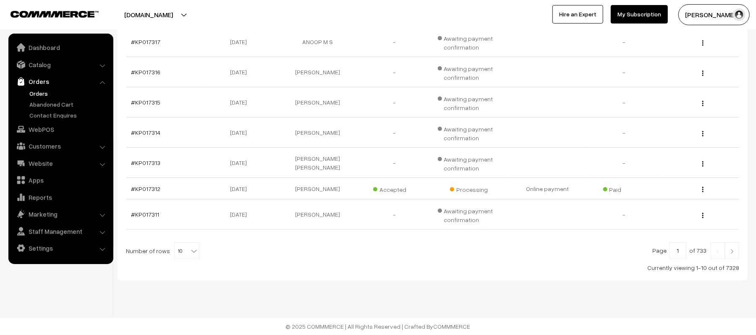
click at [735, 259] on link at bounding box center [732, 250] width 14 height 17
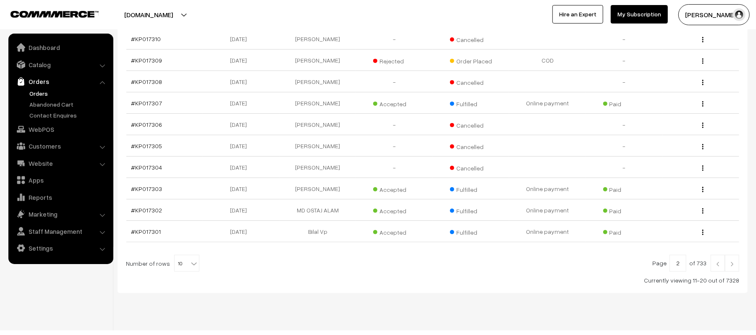
scroll to position [175, 0]
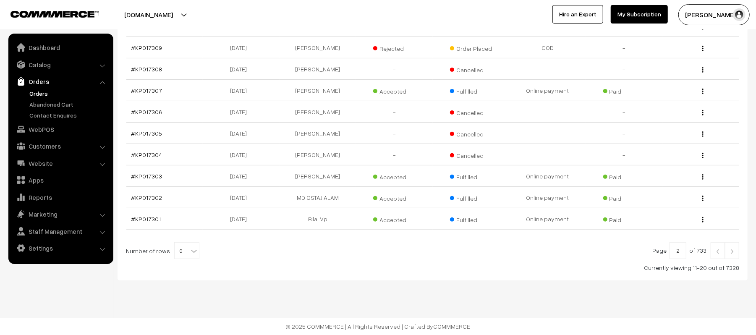
click at [712, 249] on link at bounding box center [718, 250] width 14 height 17
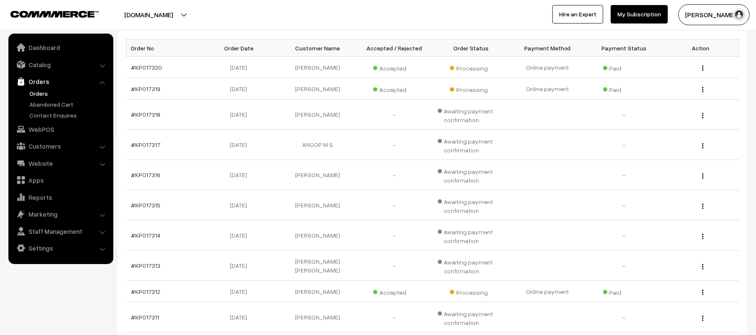
scroll to position [149, 0]
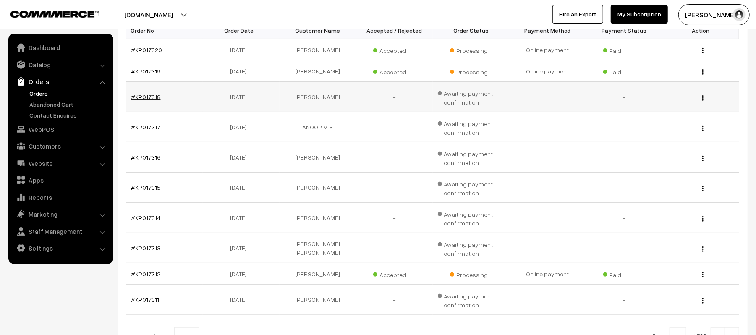
click at [150, 96] on link "#KP017318" at bounding box center [145, 96] width 29 height 7
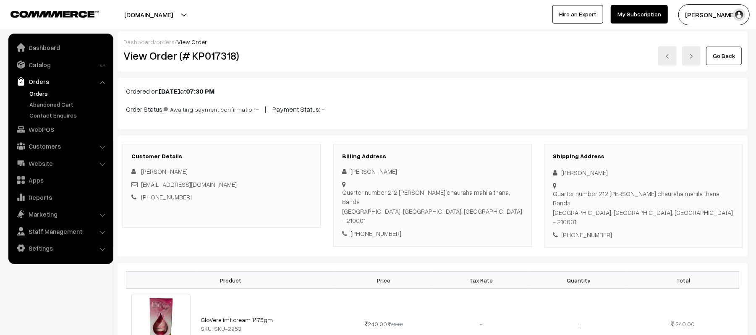
click at [578, 230] on div "+91 8707028103" at bounding box center [643, 235] width 180 height 10
copy div "8707028103"
drag, startPoint x: 190, startPoint y: 200, endPoint x: 152, endPoint y: 210, distance: 39.1
click at [152, 210] on div "Customer Details Rachana Sejwar mohitsinghsahas@gmail.com +91 9024532830" at bounding box center [222, 186] width 198 height 84
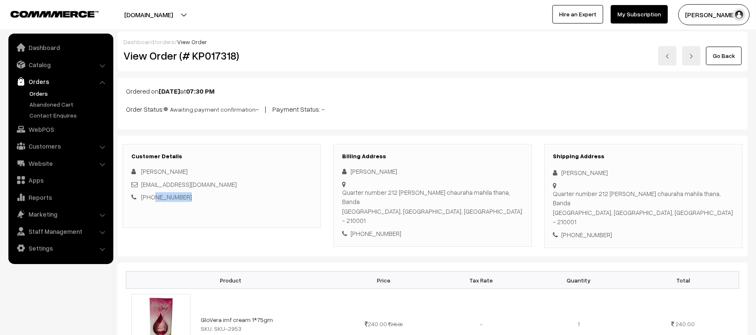
copy link "9024532830"
click at [385, 229] on div "+91 8707028103" at bounding box center [432, 234] width 180 height 10
copy div "8707028103"
click at [34, 91] on link "Orders" at bounding box center [68, 93] width 83 height 9
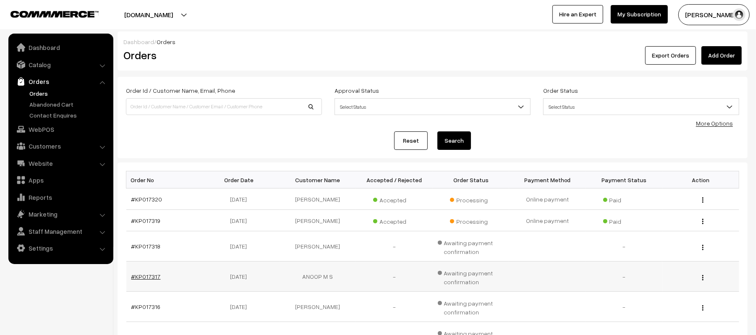
click at [148, 275] on link "#KP017317" at bounding box center [145, 276] width 29 height 7
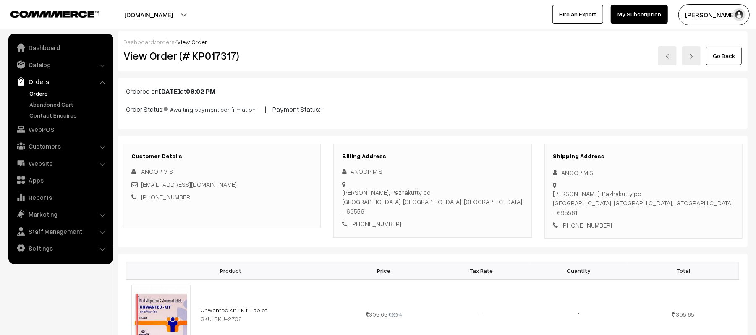
click at [175, 195] on link "[PHONE_NUMBER]" at bounding box center [166, 197] width 51 height 8
click at [36, 92] on link "Orders" at bounding box center [68, 93] width 83 height 9
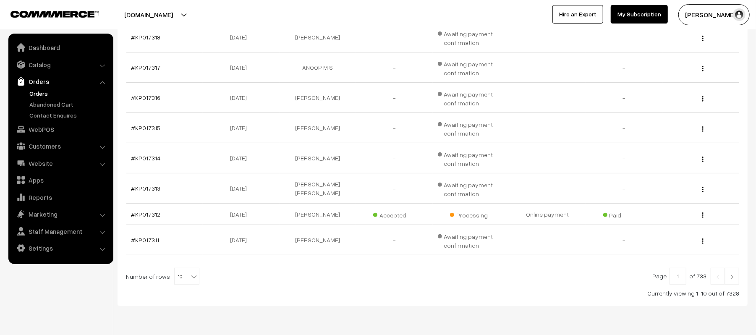
scroll to position [210, 0]
click at [143, 97] on link "#KP017316" at bounding box center [145, 96] width 29 height 7
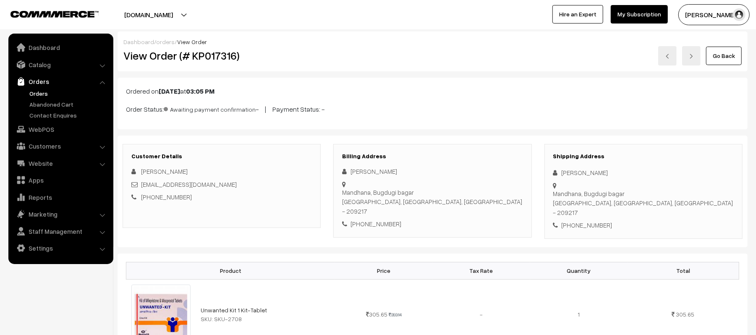
click at [178, 200] on link "[PHONE_NUMBER]" at bounding box center [166, 197] width 51 height 8
drag, startPoint x: 185, startPoint y: 199, endPoint x: 152, endPoint y: 209, distance: 34.5
click at [152, 209] on div "Customer Details [PERSON_NAME] [EMAIL_ADDRESS][DOMAIN_NAME] [PHONE_NUMBER]" at bounding box center [222, 186] width 198 height 84
copy link "9651830889"
click at [37, 92] on link "Orders" at bounding box center [68, 93] width 83 height 9
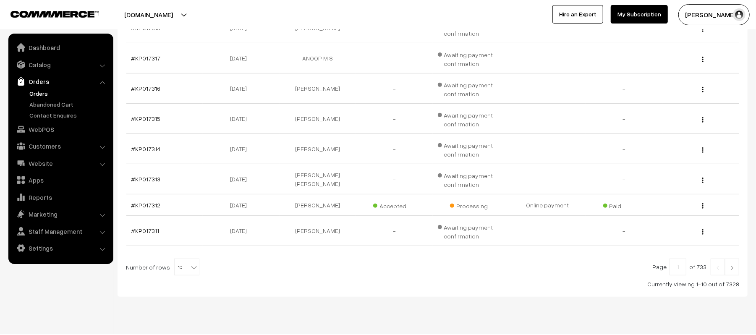
scroll to position [223, 0]
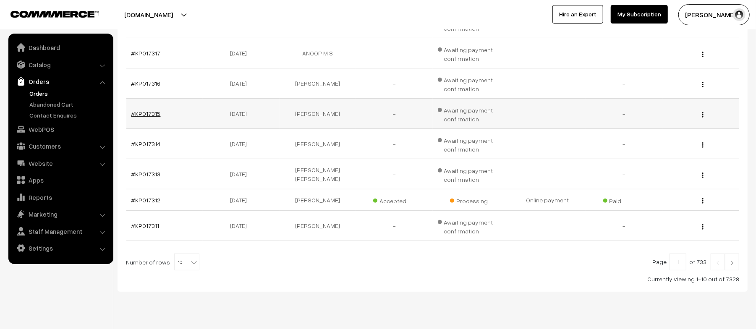
click at [148, 116] on link "#KP017315" at bounding box center [145, 113] width 29 height 7
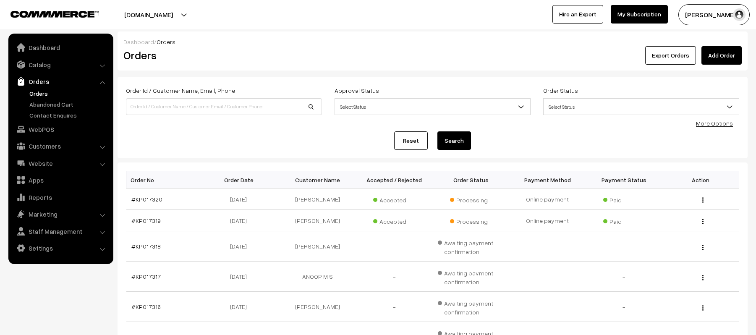
scroll to position [223, 0]
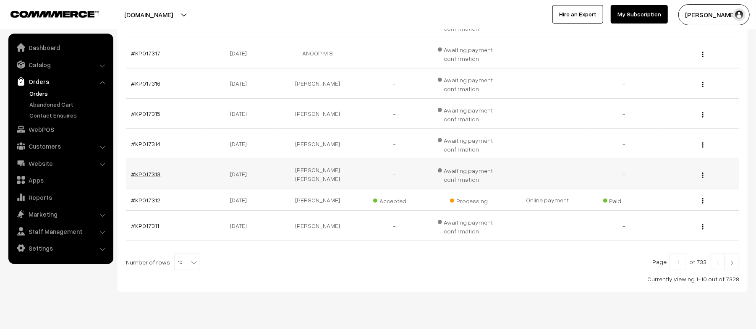
click at [138, 172] on link "#KP017313" at bounding box center [145, 173] width 29 height 7
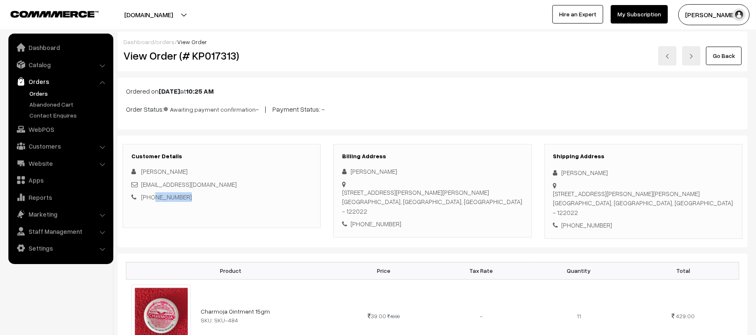
drag, startPoint x: 187, startPoint y: 195, endPoint x: 151, endPoint y: 207, distance: 37.4
click at [151, 207] on div "Customer Details [PERSON_NAME] [EMAIL_ADDRESS][DOMAIN_NAME] [PHONE_NUMBER]" at bounding box center [222, 186] width 198 height 84
copy link "9211643403"
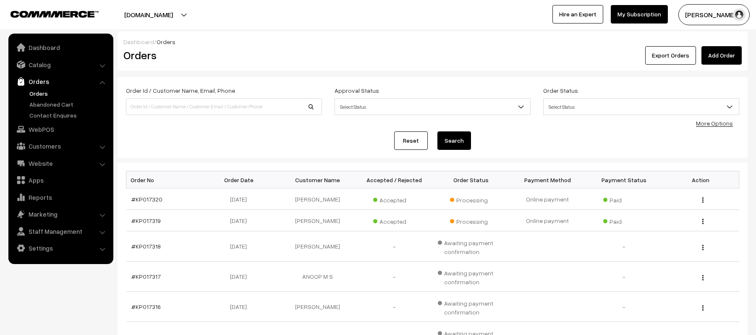
scroll to position [223, 0]
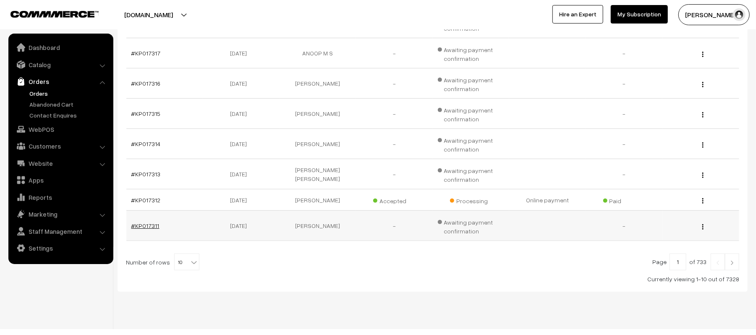
click at [136, 227] on link "#KP017311" at bounding box center [145, 225] width 28 height 7
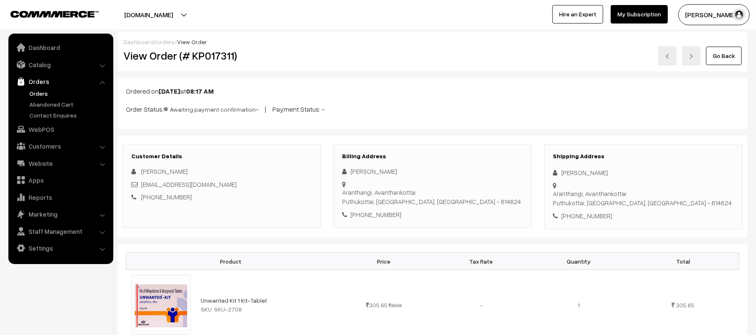
click at [165, 201] on link "+91 7539989748" at bounding box center [166, 197] width 51 height 8
click at [422, 81] on div "Ordered on Sep 02, 2025 at 08:17 AM Order Status: Awaiting payment confirmation…" at bounding box center [433, 104] width 630 height 52
drag, startPoint x: 195, startPoint y: 204, endPoint x: 153, endPoint y: 204, distance: 42.0
click at [153, 204] on div "Customer Details Meena Meena mmeena5270@gmail.com +91 7539989748" at bounding box center [222, 186] width 198 height 84
copy link "7539989748"
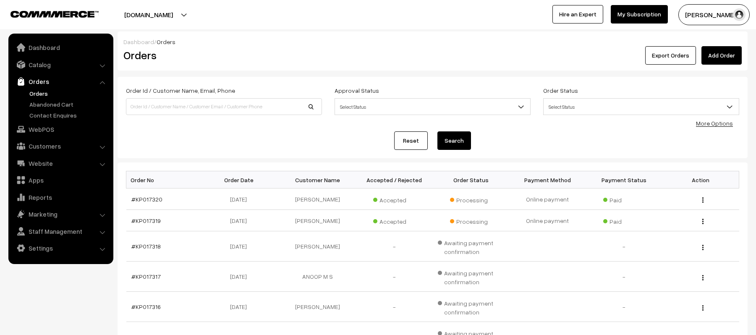
scroll to position [223, 0]
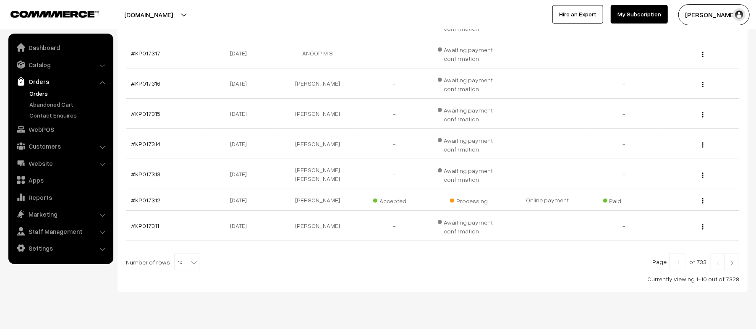
click at [737, 266] on link at bounding box center [732, 262] width 14 height 17
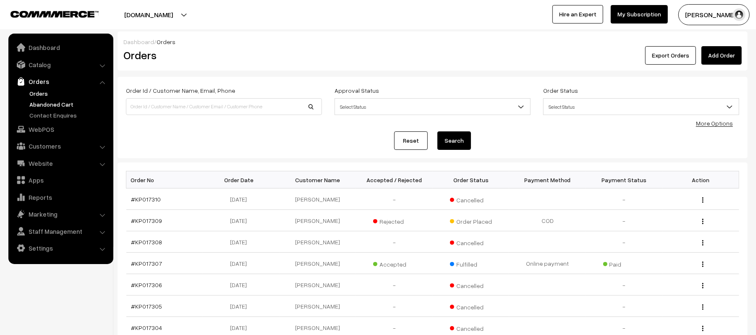
click at [55, 103] on link "Abandoned Cart" at bounding box center [68, 104] width 83 height 9
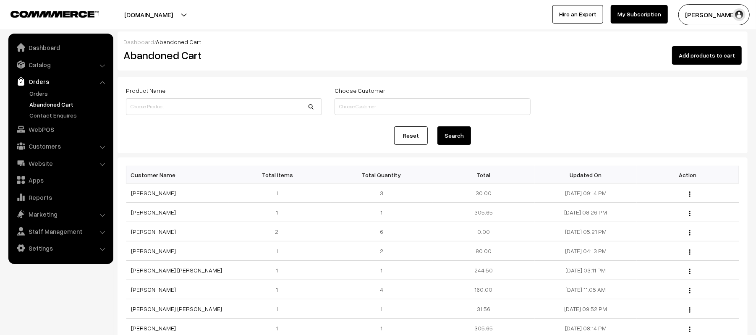
click at [193, 143] on div "Reset Search" at bounding box center [432, 135] width 613 height 18
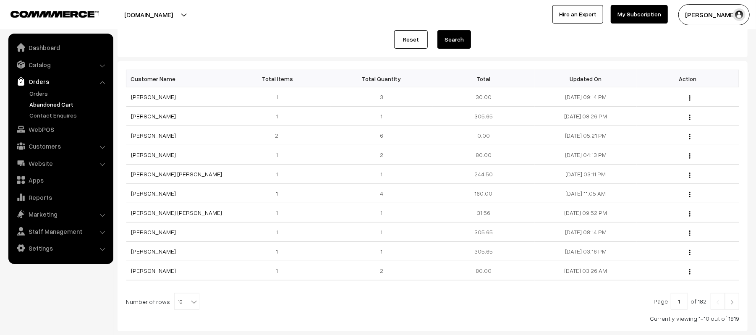
scroll to position [100, 0]
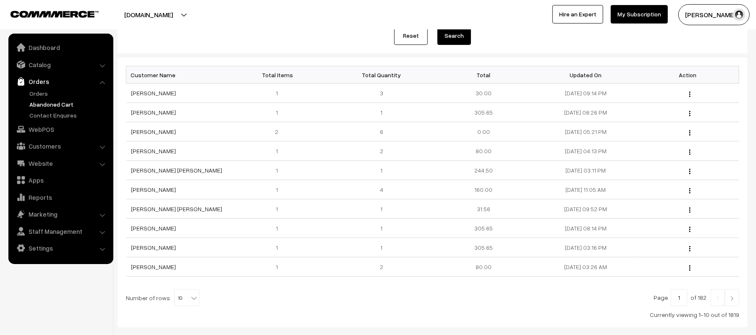
click at [627, 12] on link "My Subscription" at bounding box center [639, 14] width 57 height 18
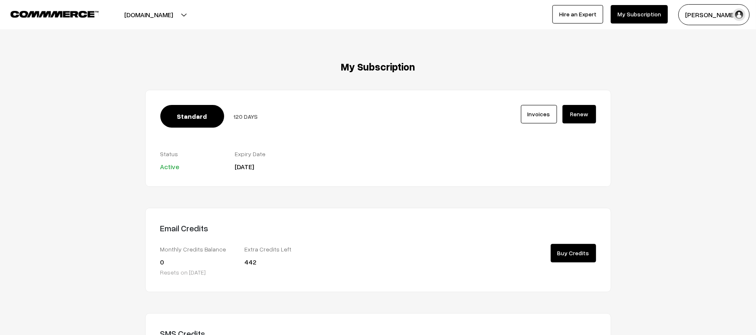
click at [424, 242] on div "Email Credits Monthly Credits Balance 0 Resets on 16th Sep, 2025 Extra Credits …" at bounding box center [378, 250] width 466 height 84
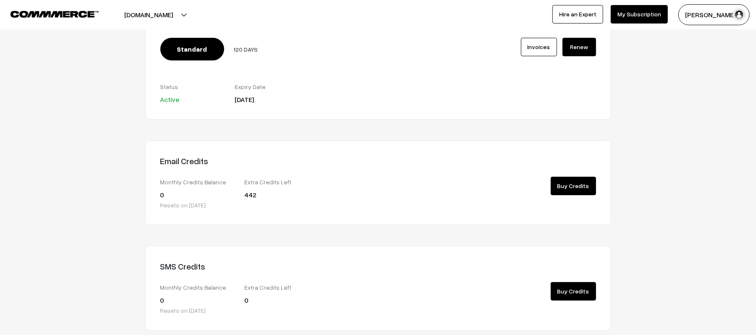
scroll to position [89, 0]
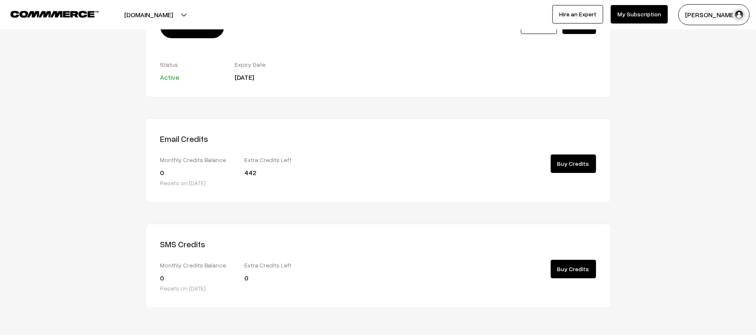
click at [567, 269] on link "Buy Credits" at bounding box center [573, 269] width 45 height 18
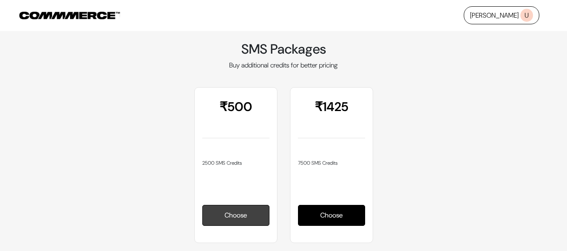
click at [220, 215] on button "Choose" at bounding box center [235, 215] width 67 height 21
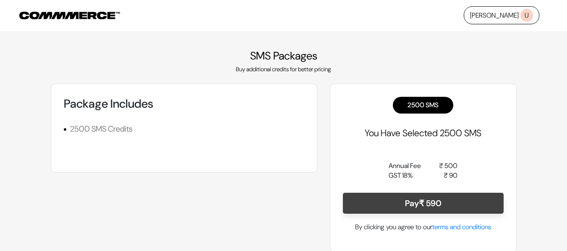
click at [420, 202] on span "₹" at bounding box center [421, 203] width 5 height 9
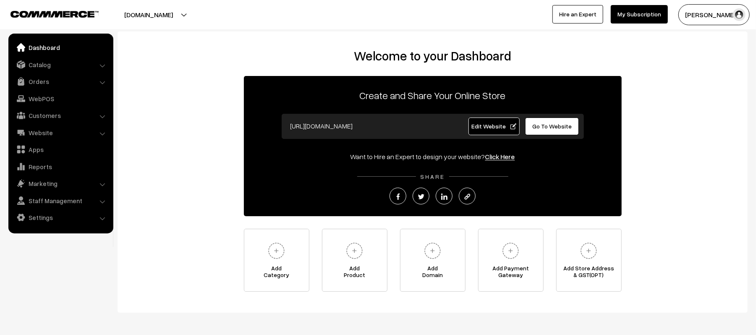
click at [624, 12] on link "My Subscription" at bounding box center [639, 14] width 57 height 18
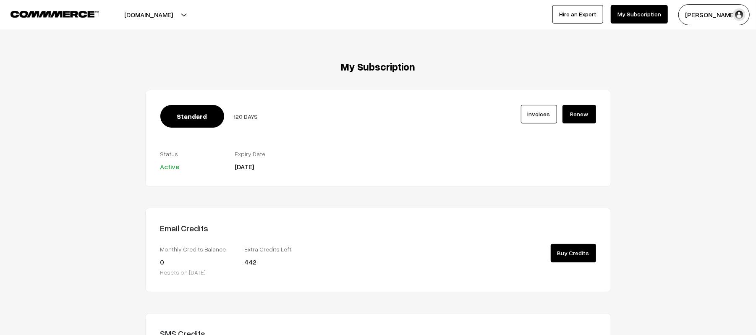
click at [457, 155] on div at bounding box center [490, 160] width 224 height 23
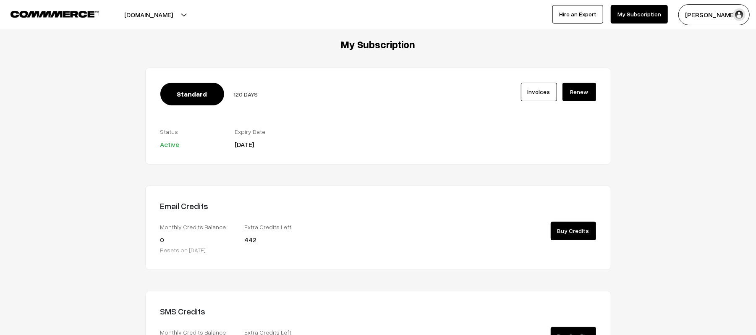
click at [379, 124] on div "Standard 120 DAYS" at bounding box center [284, 105] width 261 height 44
click at [162, 18] on button "[DOMAIN_NAME]" at bounding box center [148, 14] width 107 height 21
click at [58, 89] on div "My Subscription Standard 120 DAYS Invoices Active 0" at bounding box center [377, 207] width 743 height 337
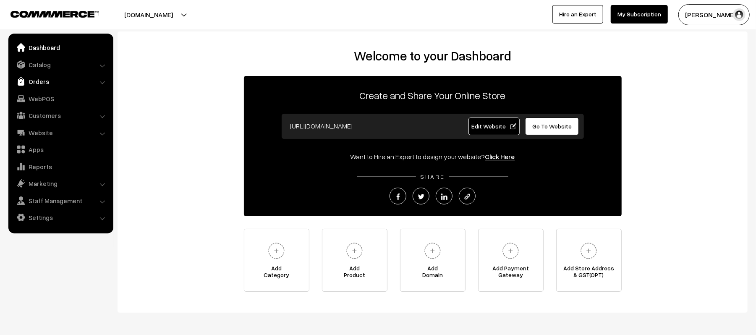
click at [41, 76] on link "Orders" at bounding box center [60, 81] width 100 height 15
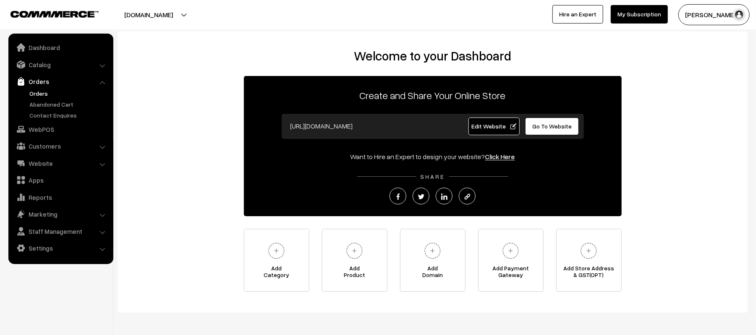
click at [36, 92] on link "Orders" at bounding box center [68, 93] width 83 height 9
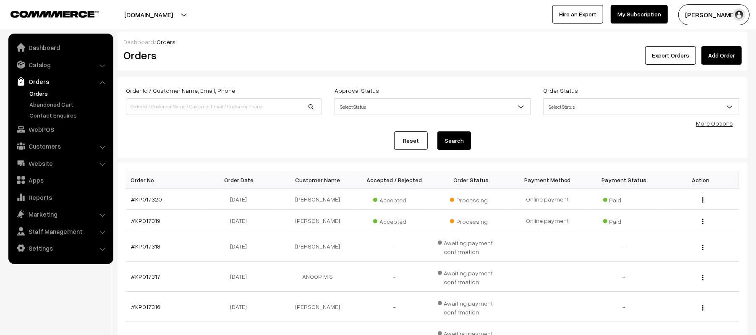
click at [241, 146] on div "Reset Search" at bounding box center [432, 140] width 613 height 18
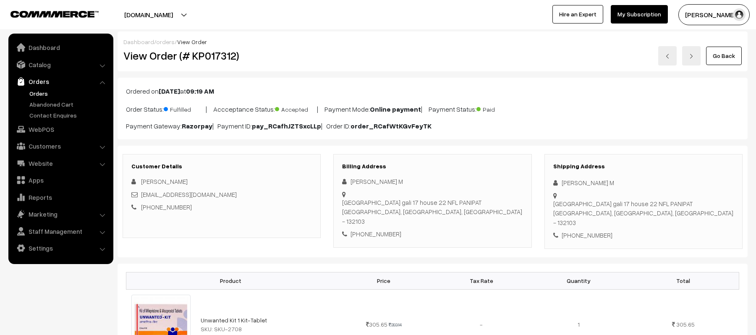
scroll to position [434, 0]
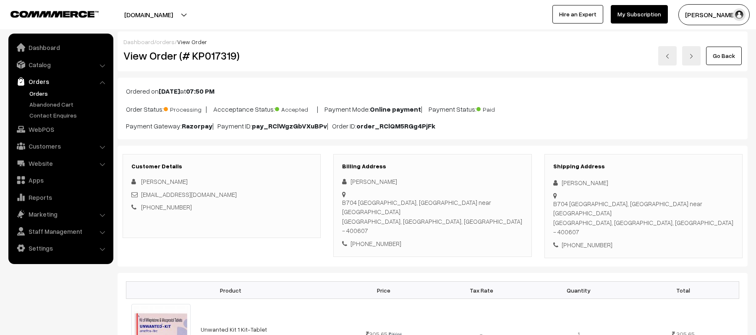
scroll to position [397, 0]
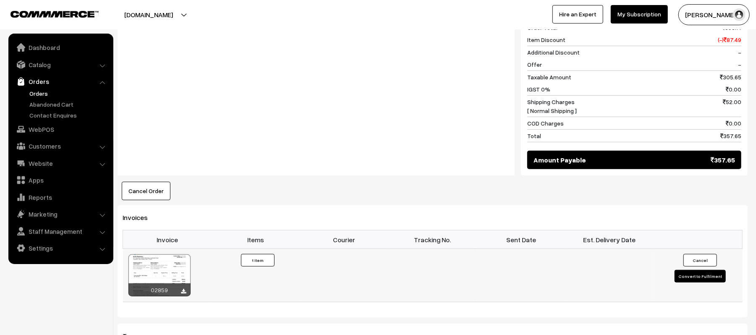
click at [695, 270] on button "Convert to Fulfilment" at bounding box center [700, 276] width 51 height 13
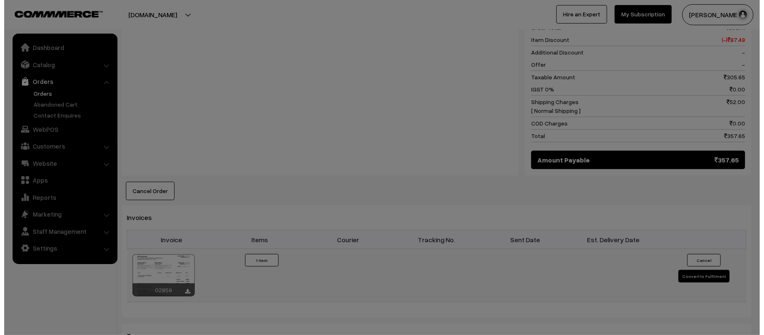
scroll to position [398, 0]
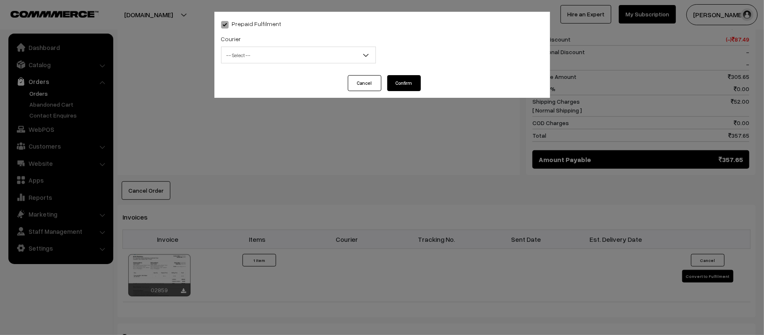
click at [329, 54] on span "-- Select --" at bounding box center [299, 55] width 154 height 15
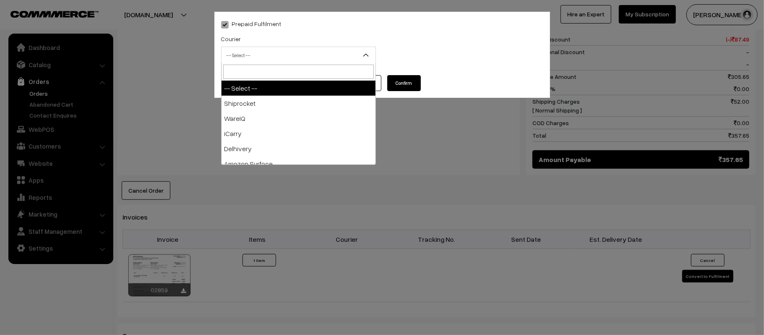
type input "X"
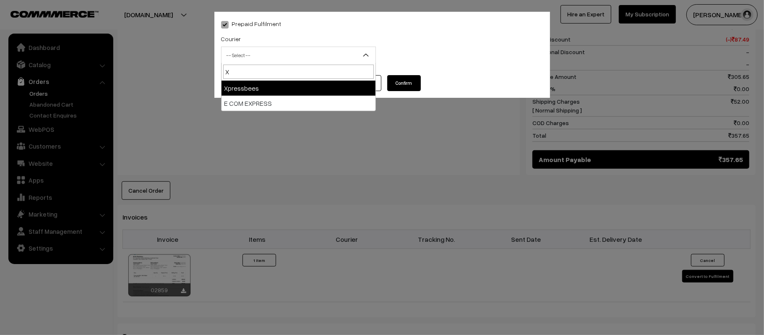
select select "8"
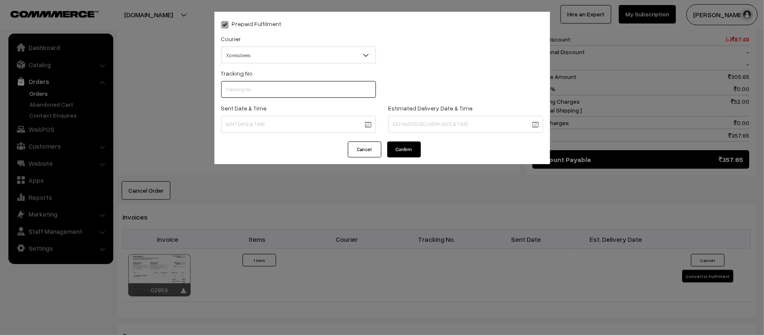
scroll to position [0, 0]
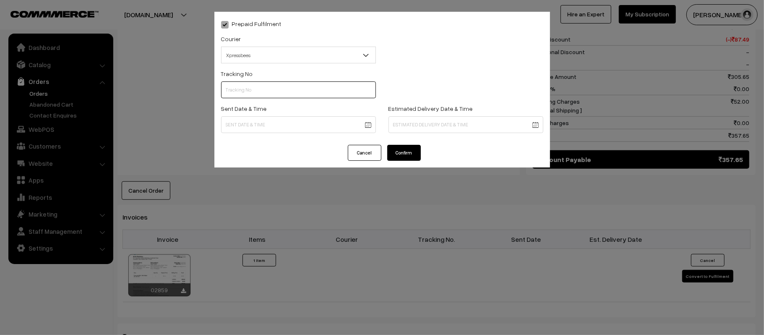
paste input "14344952712760"
type input "14344952712760"
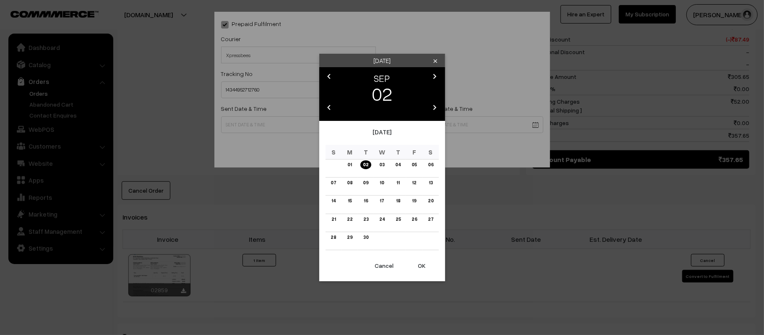
click at [280, 116] on body "Thank you for showing interest. Our team will call you shortly. Close [DOMAIN_N…" at bounding box center [382, 92] width 764 height 981
click at [380, 163] on link "03" at bounding box center [382, 164] width 10 height 9
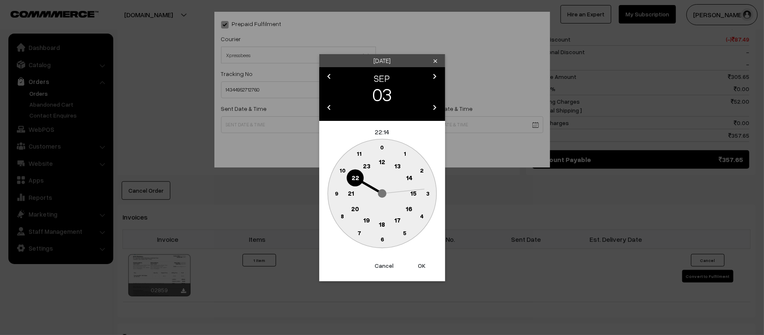
click at [379, 163] on text "12" at bounding box center [382, 162] width 6 height 8
click at [336, 191] on text "45" at bounding box center [336, 192] width 7 height 7
type input "03-09-2025 12:45"
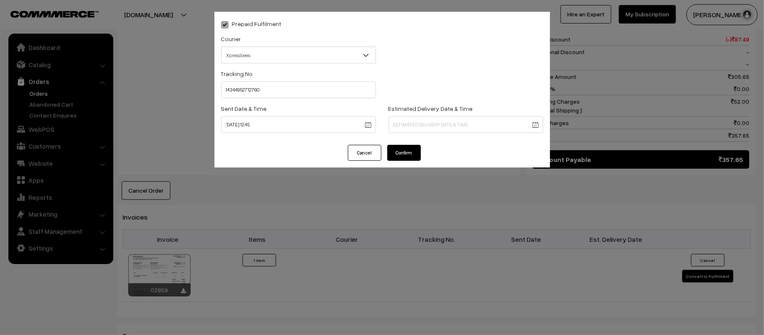
click at [447, 124] on body "Thank you for showing interest. Our team will call you shortly. Close kirtiphar…" at bounding box center [382, 92] width 764 height 981
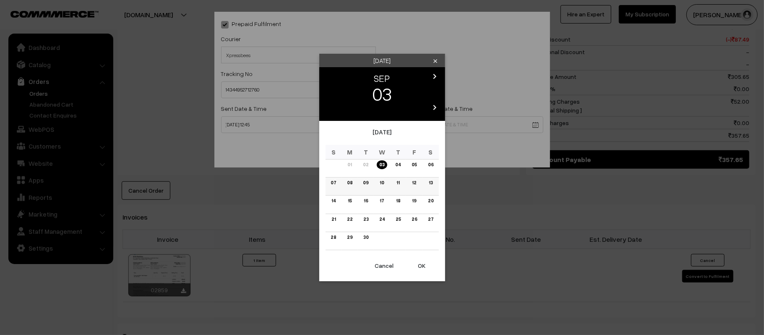
click at [348, 184] on link "08" at bounding box center [350, 182] width 10 height 9
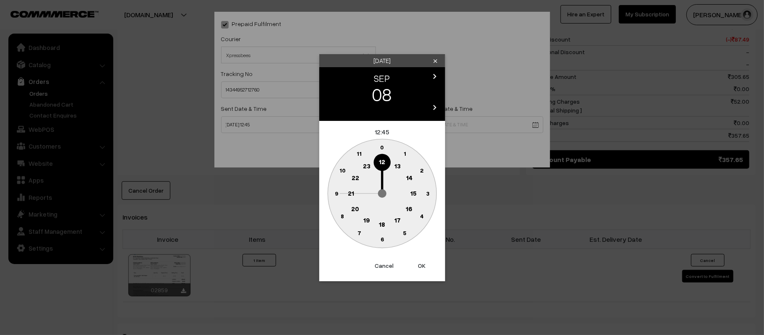
click at [352, 192] on text "21" at bounding box center [351, 193] width 6 height 8
click at [383, 241] on text "30" at bounding box center [382, 238] width 7 height 7
type input "08-09-2025 21:30"
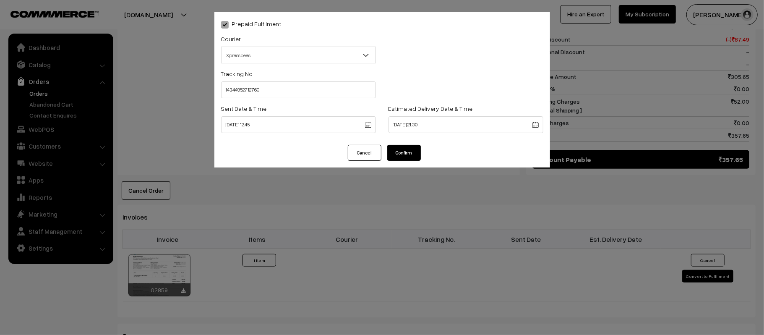
click at [395, 157] on button "Confirm" at bounding box center [404, 153] width 34 height 16
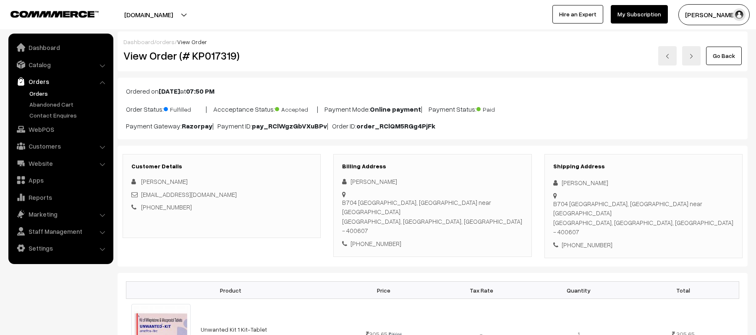
scroll to position [396, 0]
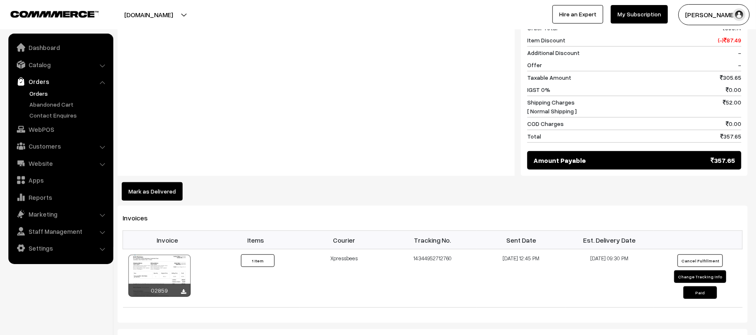
click at [38, 89] on link "Orders" at bounding box center [68, 93] width 83 height 9
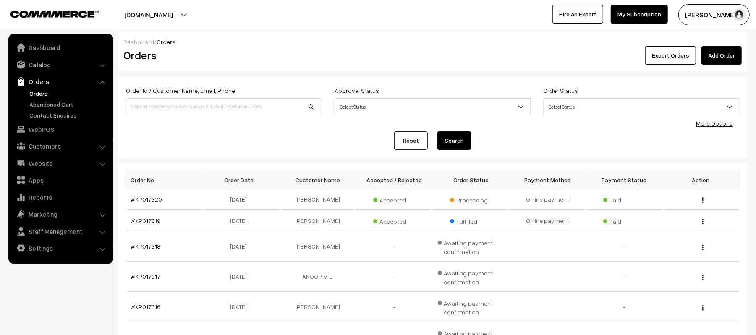
click at [250, 140] on div "Reset Search" at bounding box center [432, 140] width 613 height 18
click at [209, 135] on div "Reset Search" at bounding box center [432, 140] width 613 height 18
